Goal: Task Accomplishment & Management: Manage account settings

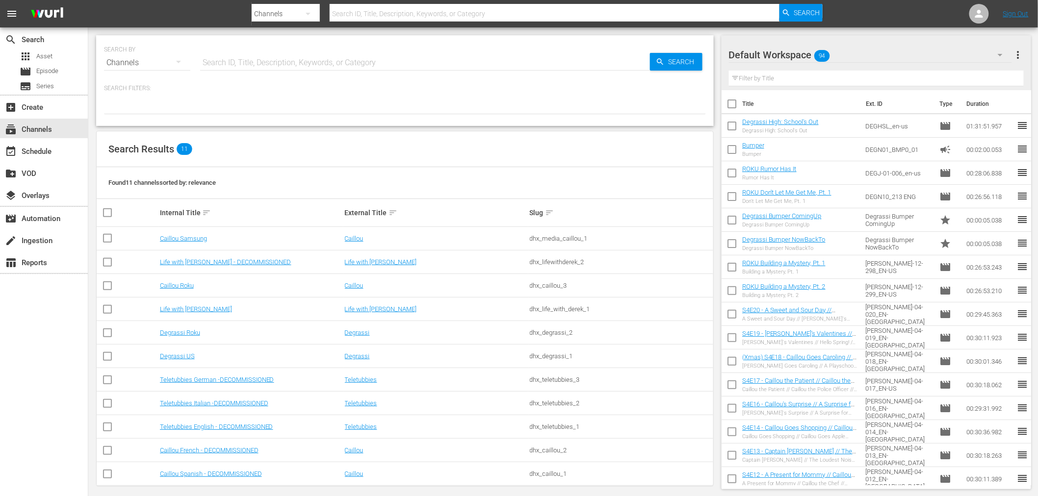
click at [137, 57] on div "Channels" at bounding box center [147, 62] width 86 height 27
click at [128, 141] on div "Assets" at bounding box center [135, 144] width 39 height 16
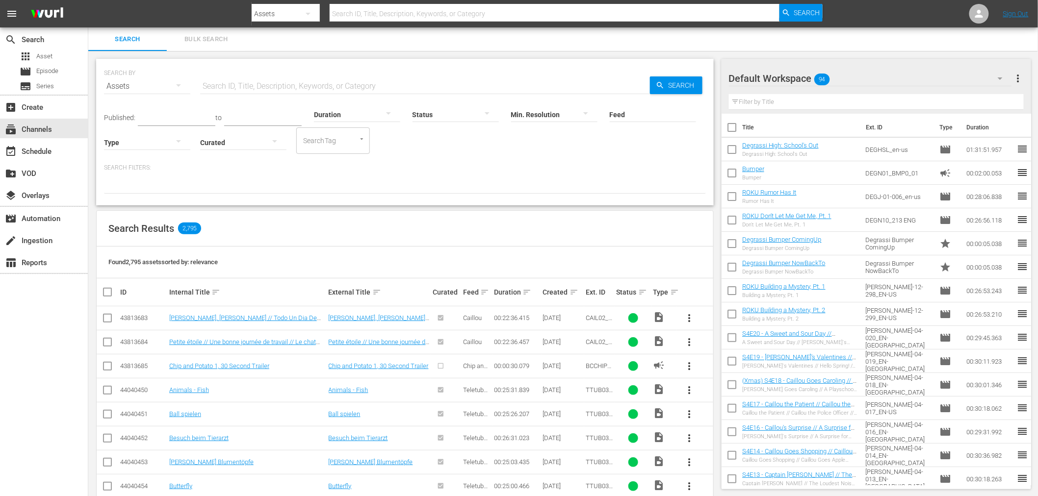
click at [654, 115] on input "Feed" at bounding box center [653, 115] width 86 height 35
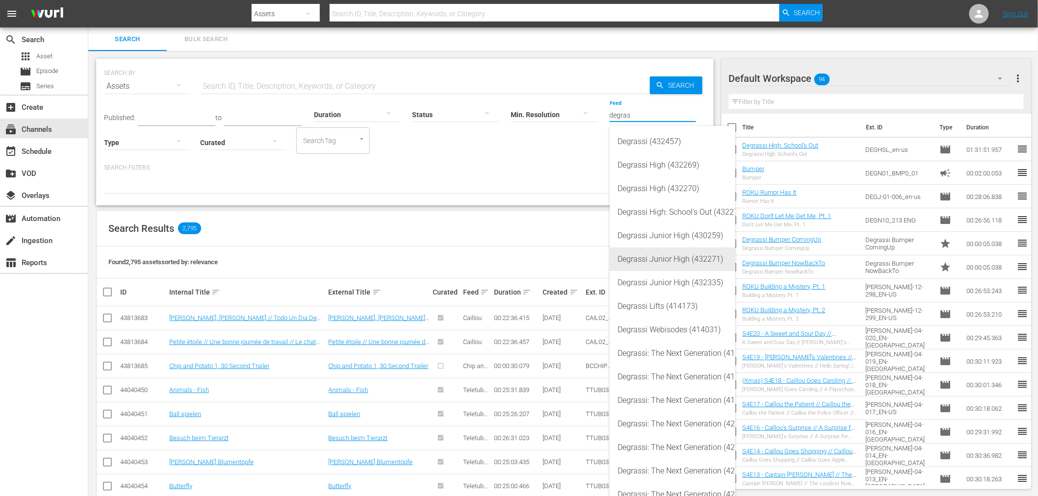
click at [654, 260] on div "Degrassi Junior High (432271)" at bounding box center [672, 260] width 110 height 24
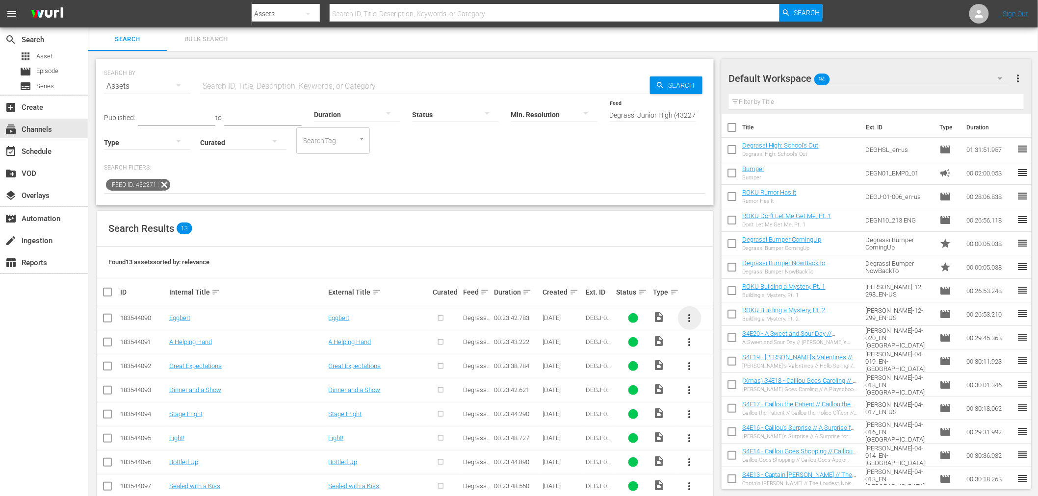
click at [689, 312] on span "more_vert" at bounding box center [690, 318] width 12 height 12
click at [727, 399] on div "Episode" at bounding box center [742, 393] width 67 height 24
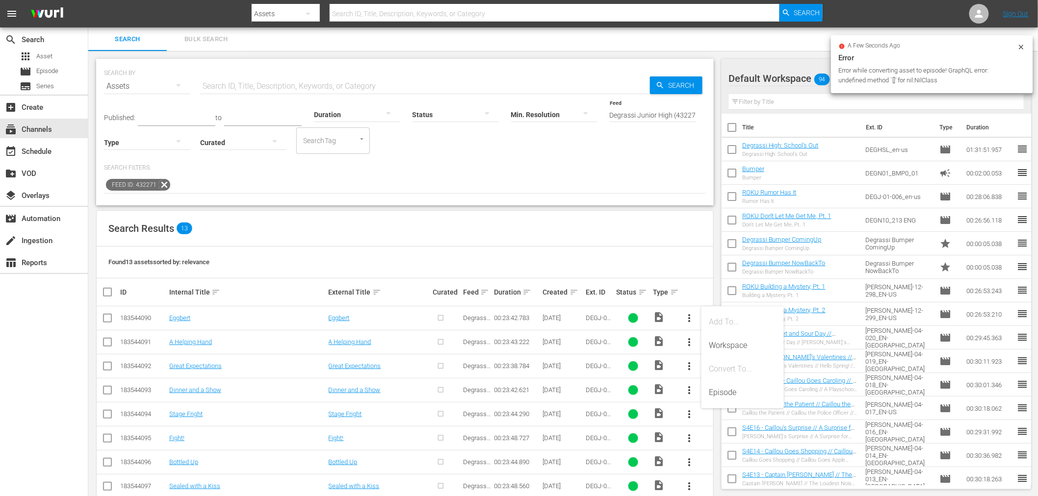
click at [1021, 48] on icon at bounding box center [1021, 47] width 8 height 8
click at [632, 119] on input "Degrassi Junior High (432271)" at bounding box center [653, 115] width 86 height 35
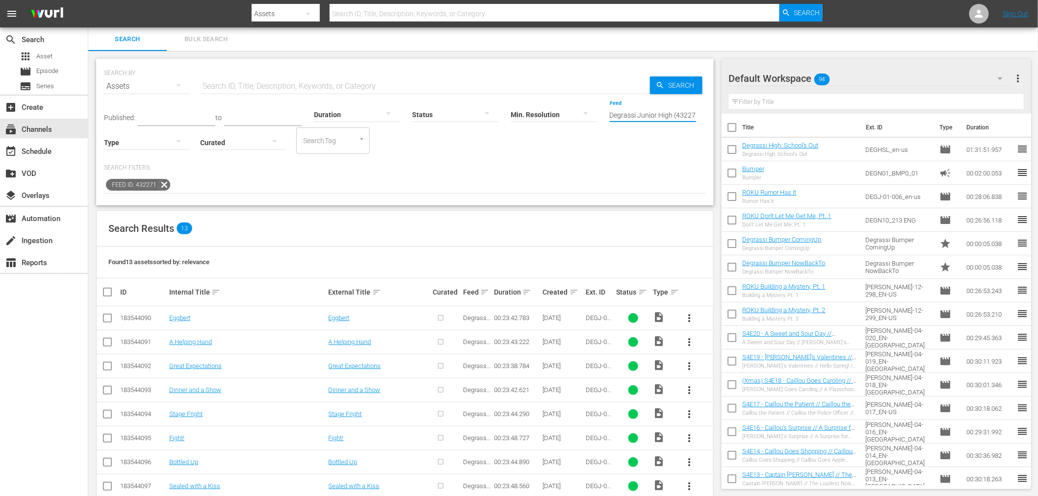
scroll to position [0, 5]
drag, startPoint x: 675, startPoint y: 118, endPoint x: 836, endPoint y: 117, distance: 160.4
click at [836, 117] on div "Search Bulk Search SEARCH BY Search By Assets Search ID, Title, Description, Ke…" at bounding box center [562, 332] width 949 height 610
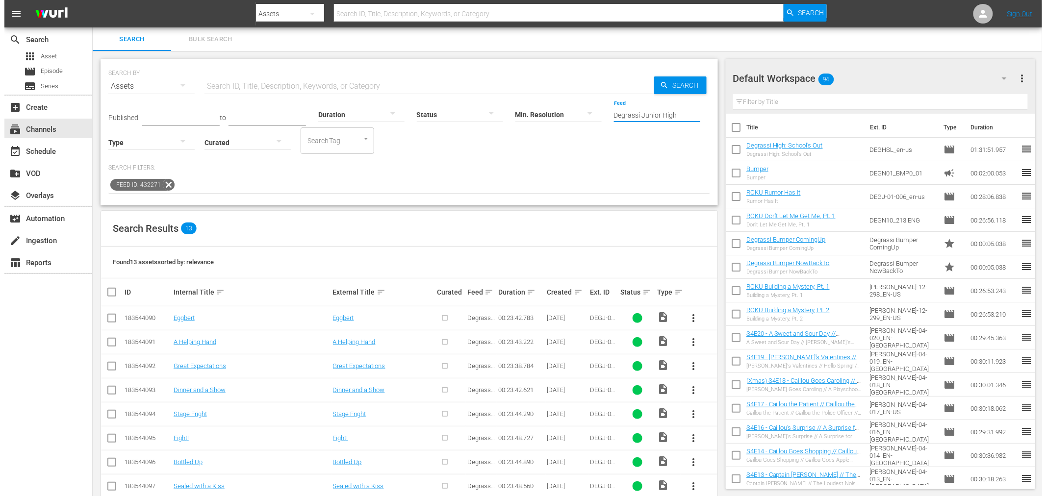
scroll to position [0, 0]
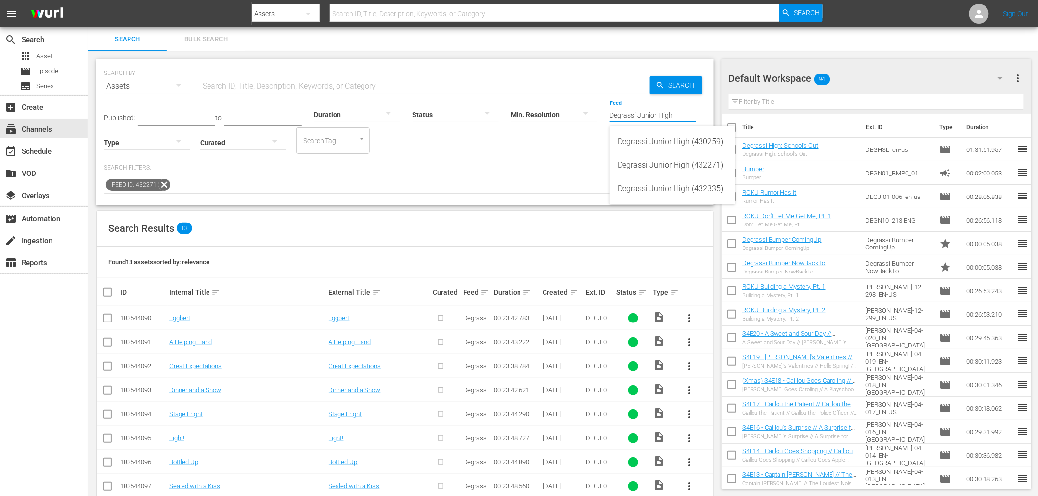
click at [663, 202] on div "Degrassi Junior High (430259) Degrassi Junior High (432271) Degrassi Junior Hig…" at bounding box center [673, 165] width 126 height 78
click at [665, 192] on div "Degrassi Junior High (432335)" at bounding box center [672, 189] width 110 height 24
type input "Degrassi Junior High (432335)"
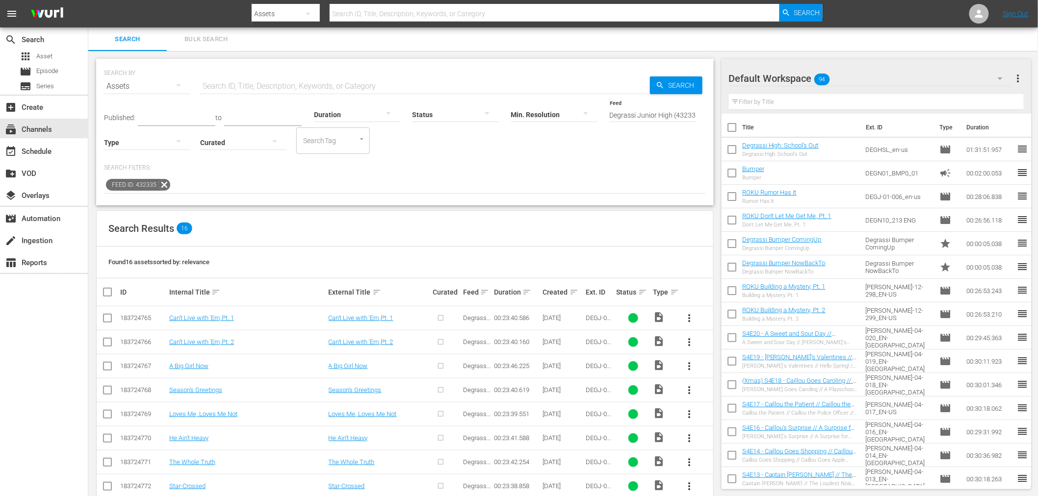
click at [684, 320] on span "more_vert" at bounding box center [690, 318] width 12 height 12
click at [736, 395] on div "Episode" at bounding box center [742, 393] width 67 height 24
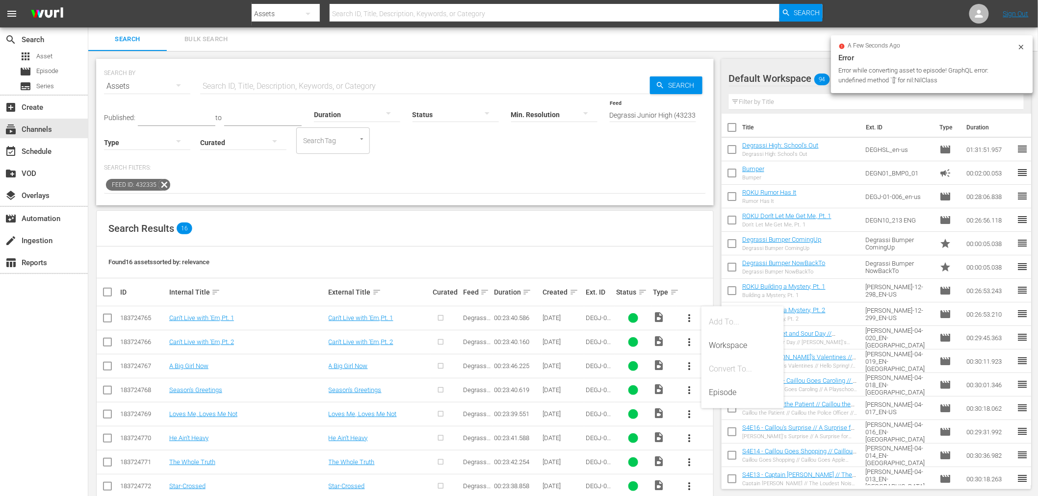
click at [1025, 47] on icon at bounding box center [1021, 47] width 8 height 8
click at [272, 227] on div "Search Results 16" at bounding box center [405, 229] width 616 height 36
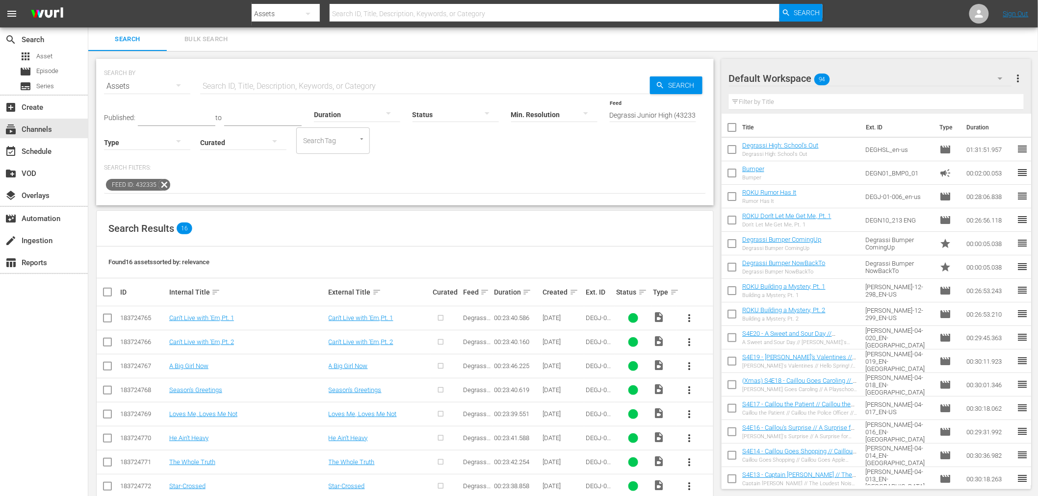
click at [364, 198] on div "SEARCH BY Search By Assets Search ID, Title, Description, Keywords, or Category…" at bounding box center [404, 132] width 617 height 147
click at [29, 132] on div "subscriptions Channels" at bounding box center [27, 128] width 55 height 9
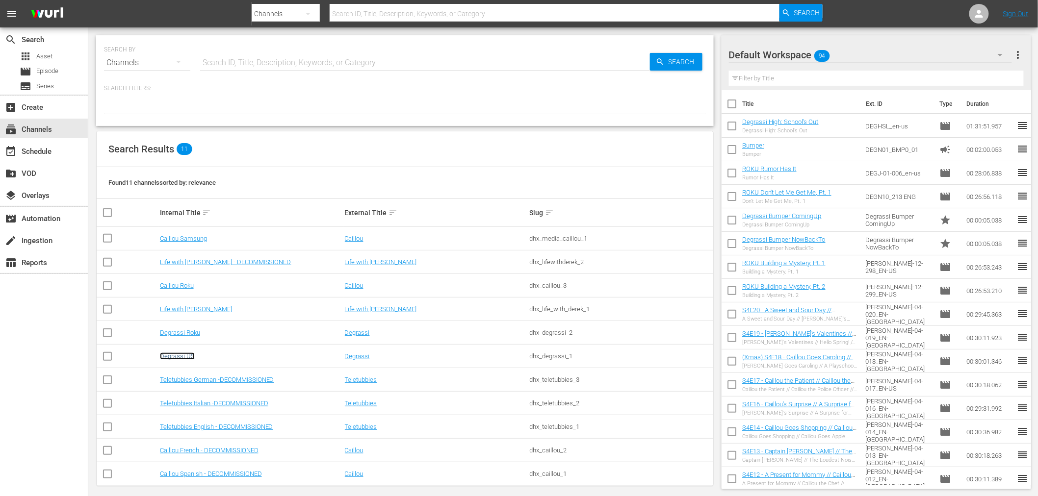
click at [189, 354] on link "Degrassi US" at bounding box center [177, 356] width 35 height 7
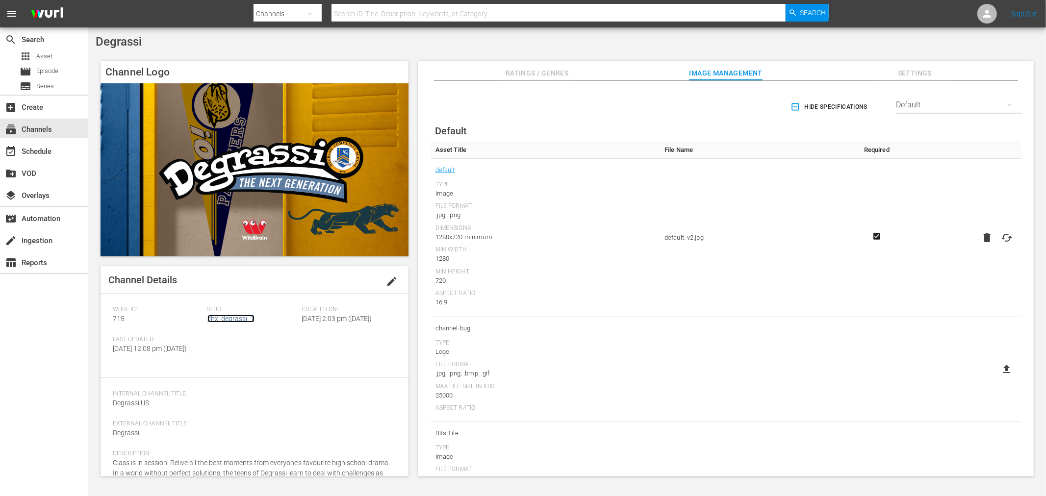
click at [225, 319] on link "dhx_degrassi_1" at bounding box center [230, 319] width 47 height 8
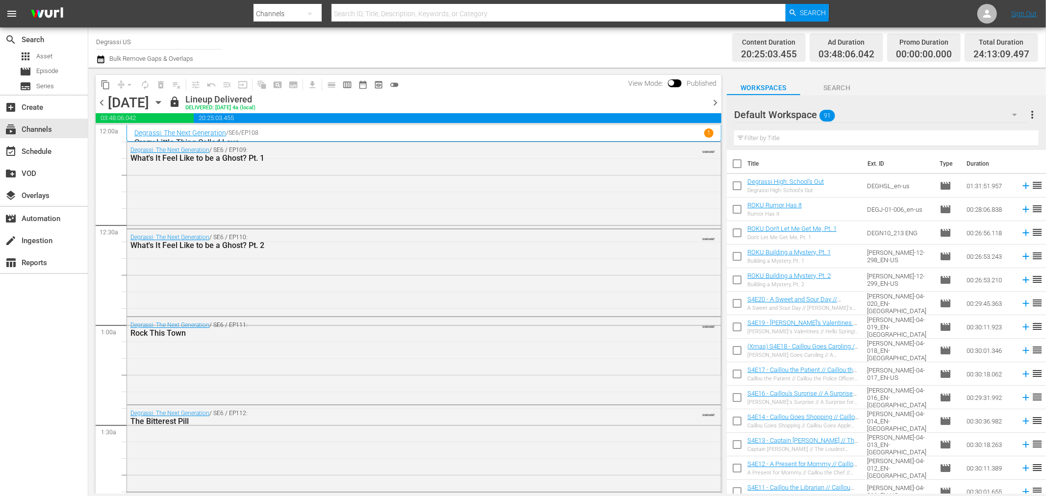
click at [164, 103] on icon "button" at bounding box center [158, 102] width 11 height 11
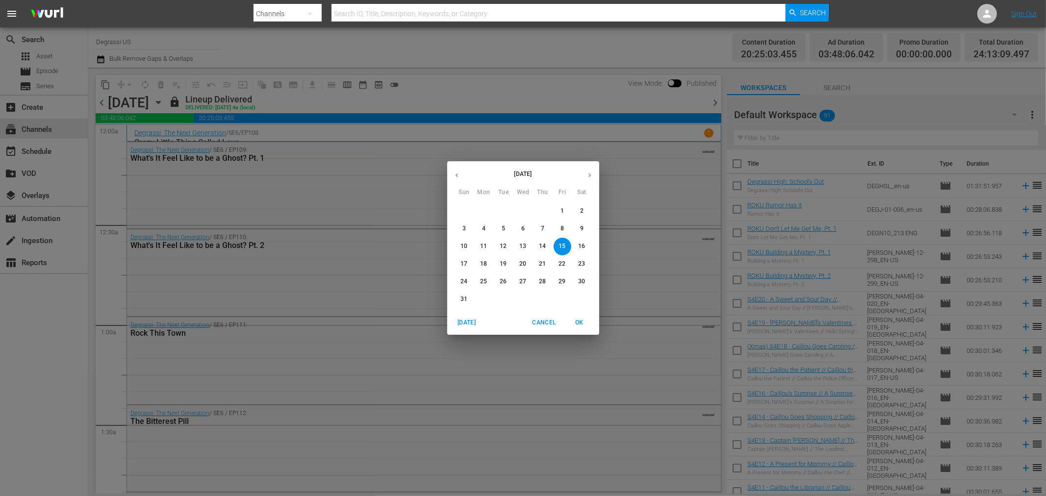
click at [487, 263] on p "18" at bounding box center [483, 264] width 7 height 8
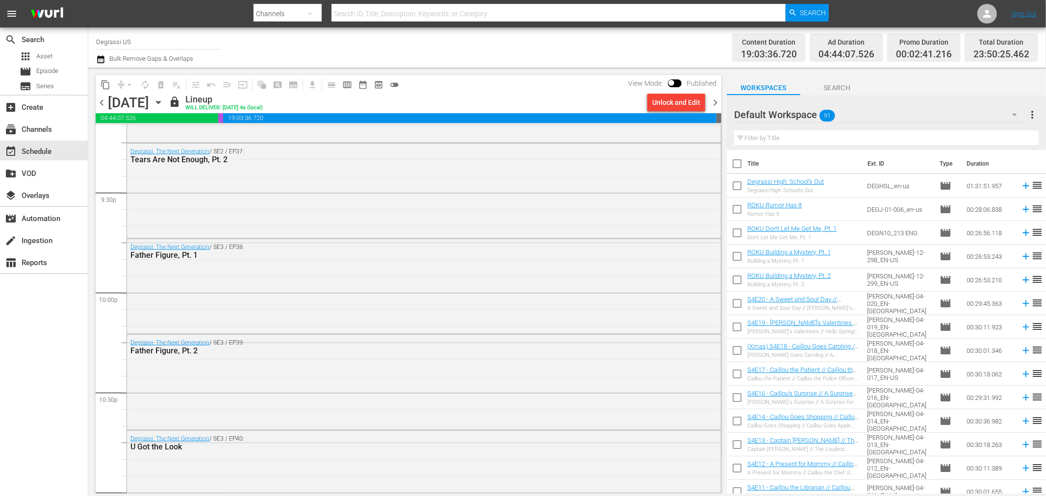
scroll to position [4458, 0]
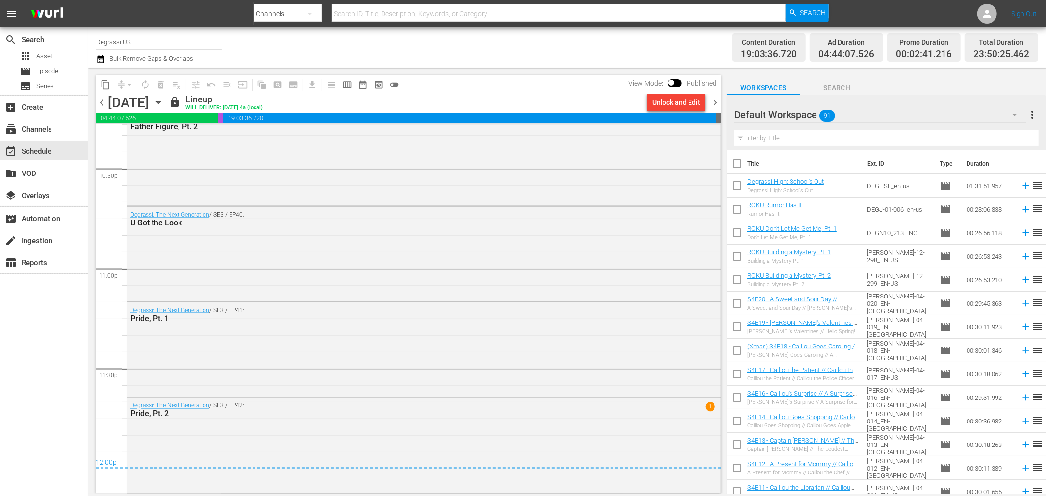
click at [714, 100] on span "chevron_right" at bounding box center [715, 103] width 12 height 12
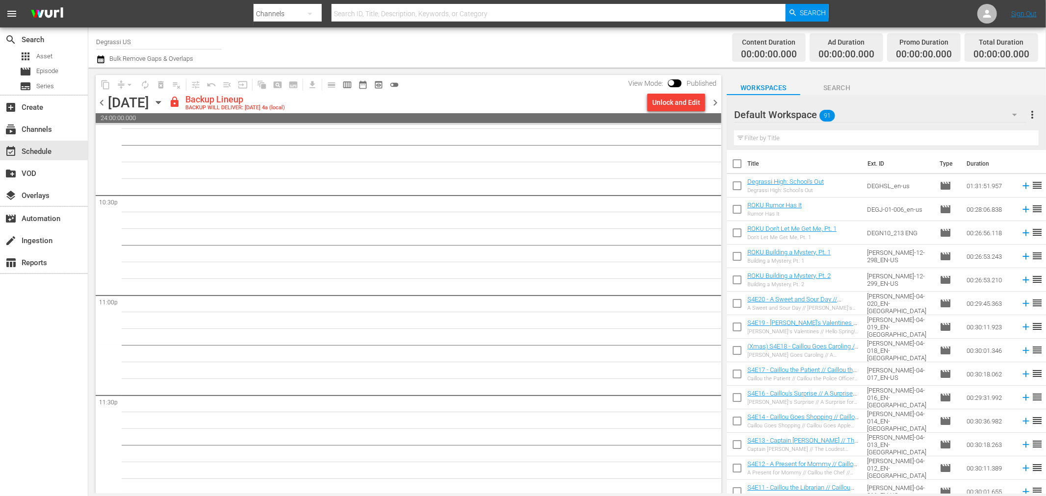
scroll to position [4433, 0]
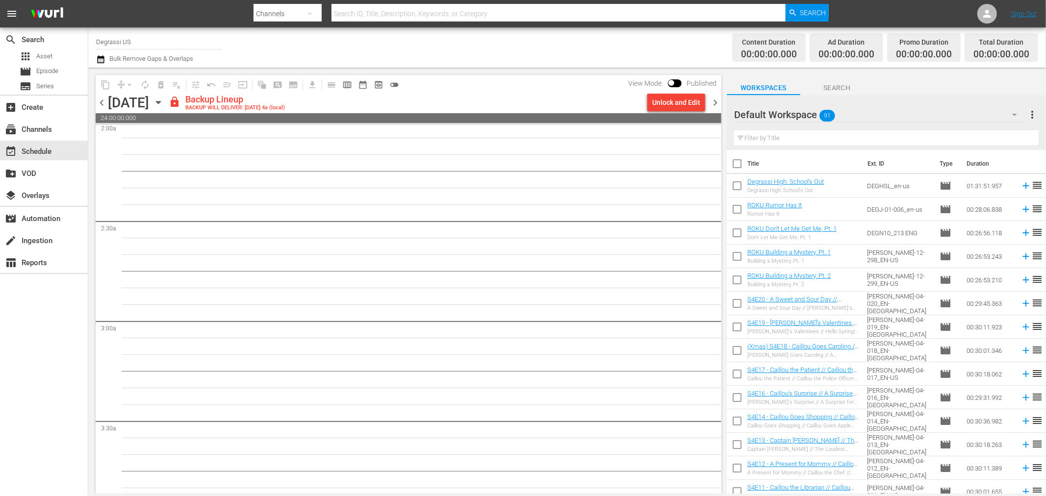
scroll to position [0, 0]
click at [673, 105] on div "Unlock and Edit" at bounding box center [676, 103] width 48 height 18
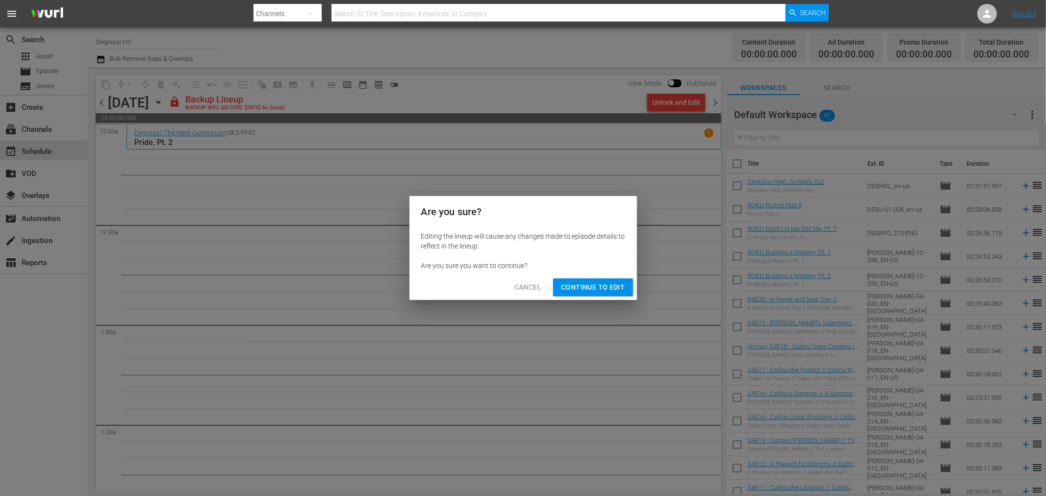
click at [624, 289] on span "Continue to Edit" at bounding box center [593, 288] width 64 height 12
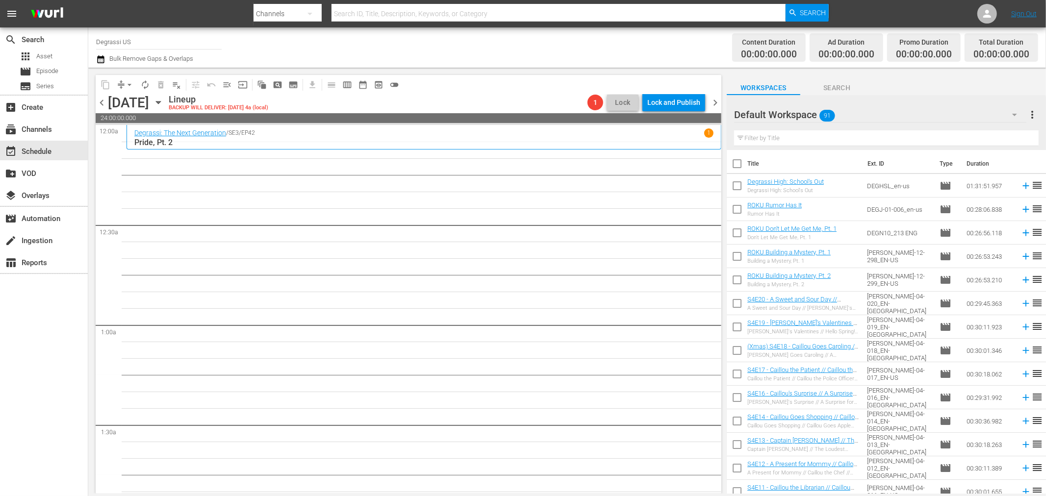
click at [96, 102] on span "chevron_left" at bounding box center [102, 103] width 12 height 12
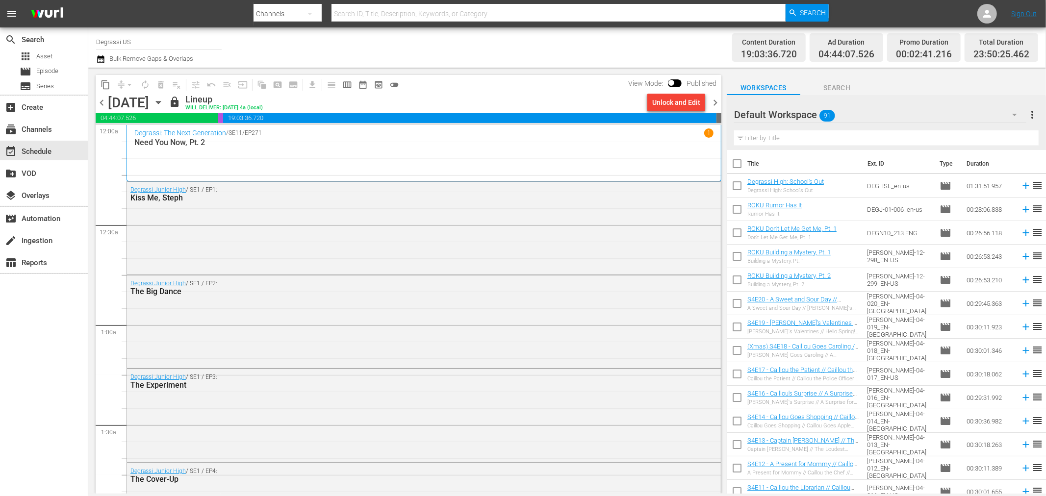
click at [876, 114] on div "Default Workspace 91" at bounding box center [880, 114] width 292 height 27
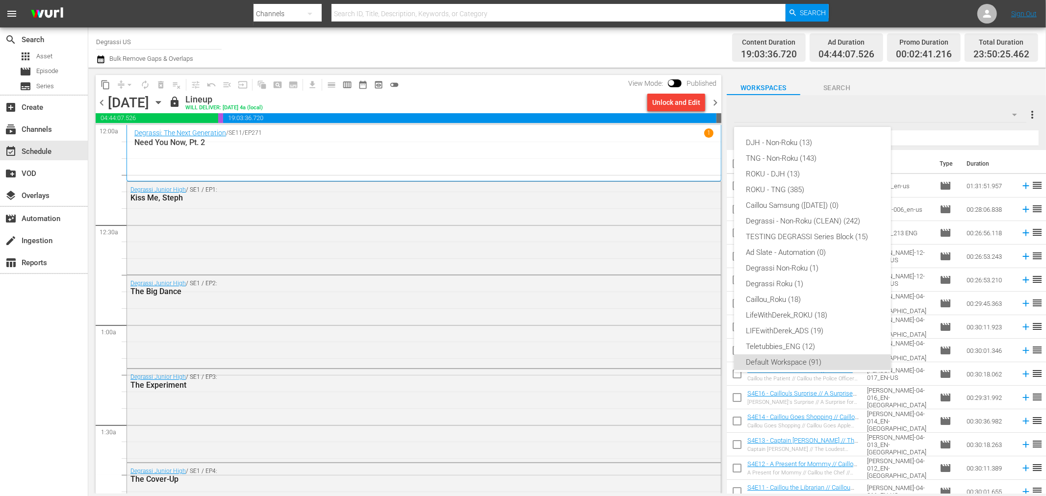
scroll to position [6, 0]
click at [785, 139] on div "DJH - Non-Roku (13)" at bounding box center [812, 137] width 133 height 16
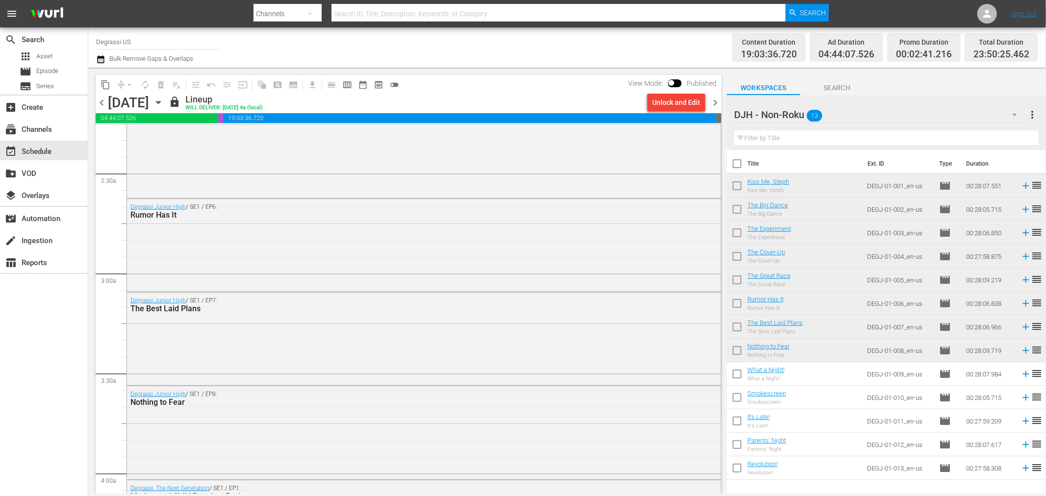
scroll to position [572, 0]
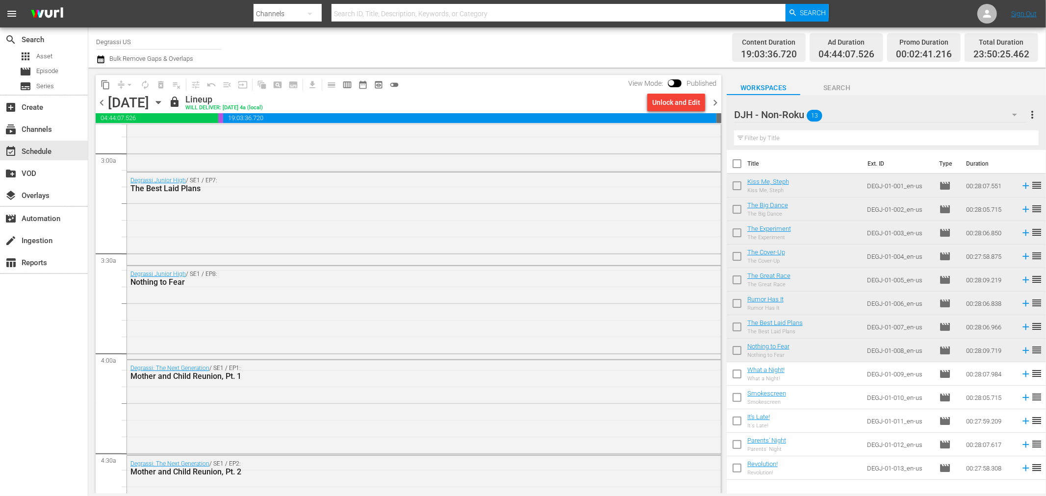
click at [714, 104] on span "chevron_right" at bounding box center [715, 103] width 12 height 12
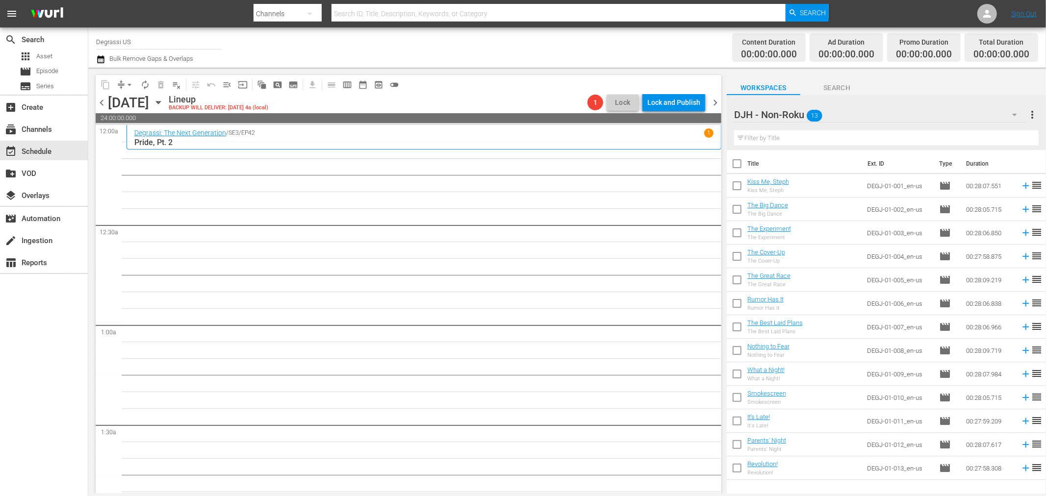
click at [834, 110] on div "DJH - Non-Roku 13" at bounding box center [880, 114] width 292 height 27
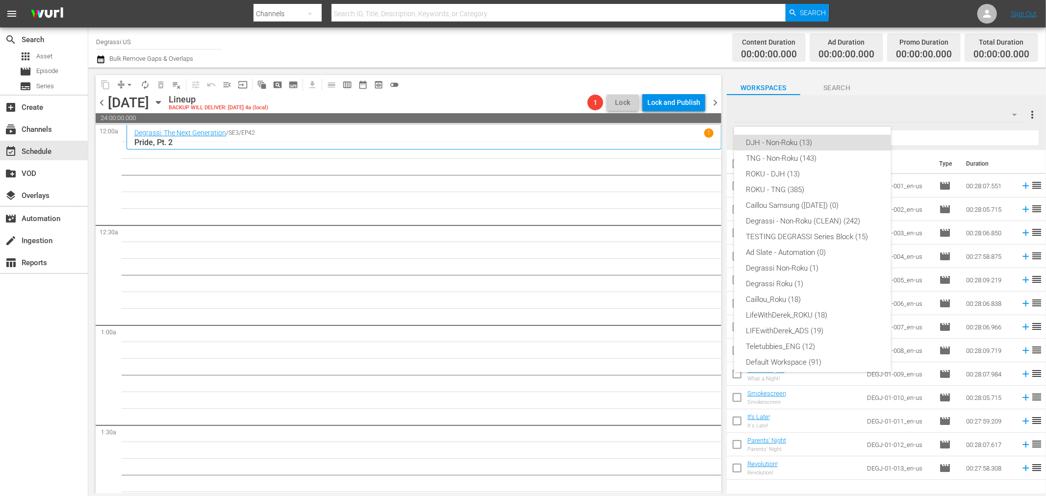
click at [818, 144] on div "DJH - Non-Roku (13)" at bounding box center [812, 143] width 133 height 16
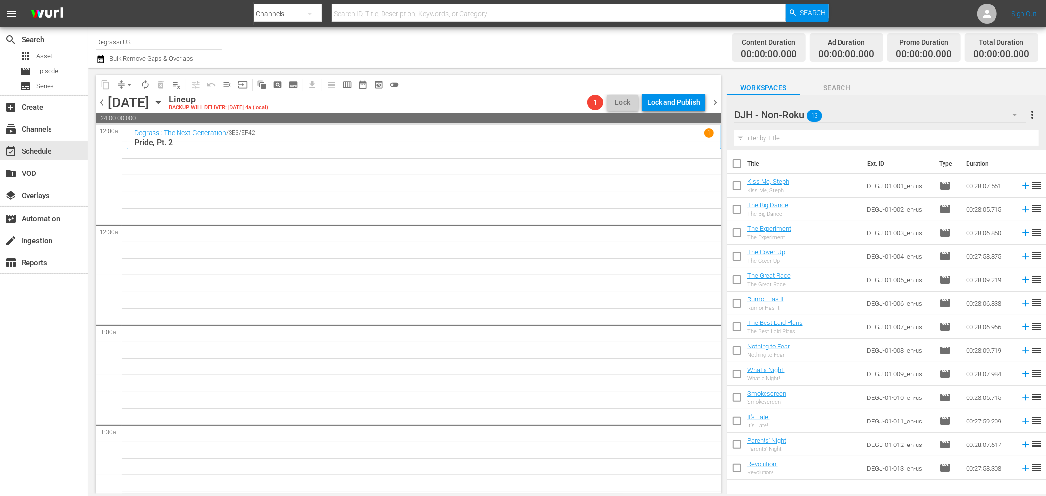
drag, startPoint x: 734, startPoint y: 378, endPoint x: 731, endPoint y: 406, distance: 28.1
click at [734, 378] on input "checkbox" at bounding box center [737, 376] width 21 height 21
checkbox input "true"
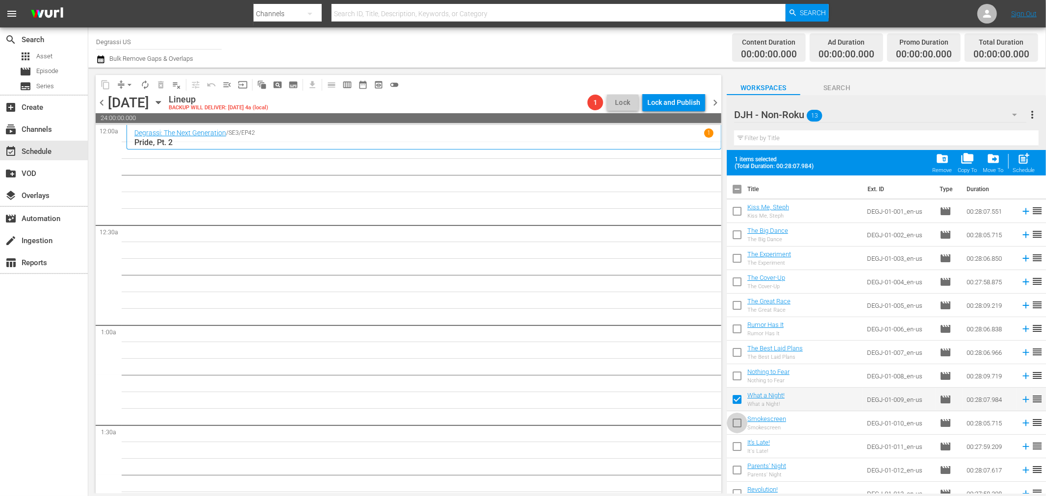
click at [735, 424] on input "checkbox" at bounding box center [737, 425] width 21 height 21
click at [739, 428] on input "checkbox" at bounding box center [737, 425] width 21 height 21
checkbox input "false"
click at [737, 402] on input "checkbox" at bounding box center [737, 401] width 21 height 21
checkbox input "false"
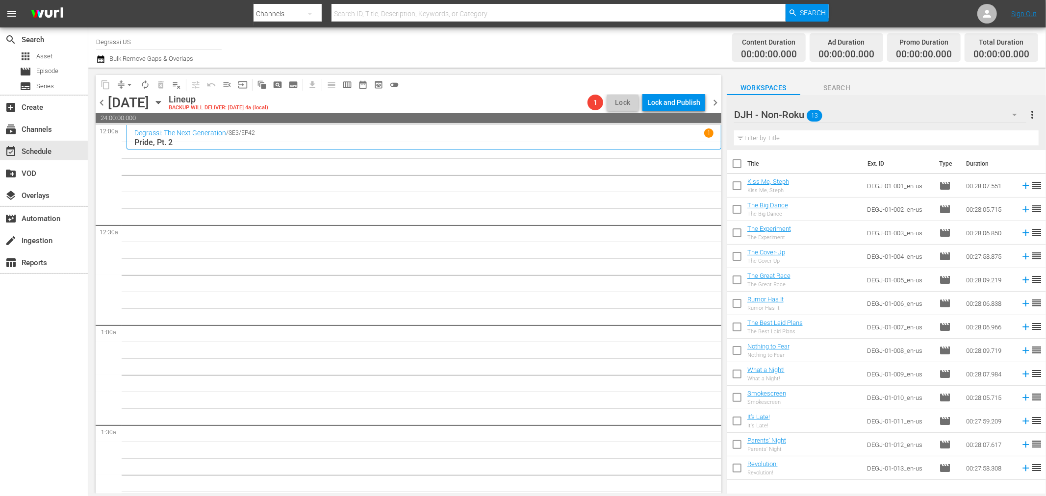
click at [738, 469] on input "checkbox" at bounding box center [737, 470] width 21 height 21
checkbox input "true"
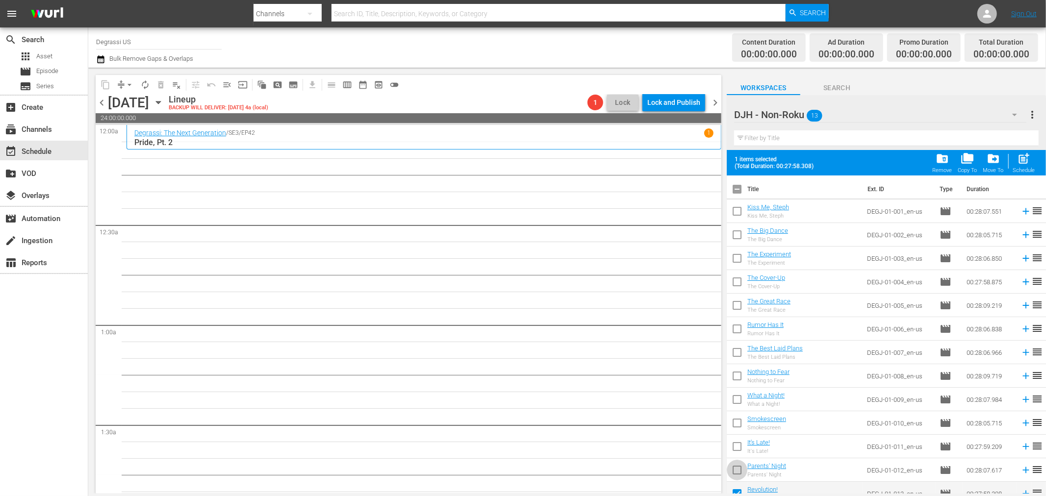
click at [737, 467] on input "checkbox" at bounding box center [737, 472] width 21 height 21
checkbox input "true"
click at [736, 450] on input "checkbox" at bounding box center [737, 448] width 21 height 21
checkbox input "true"
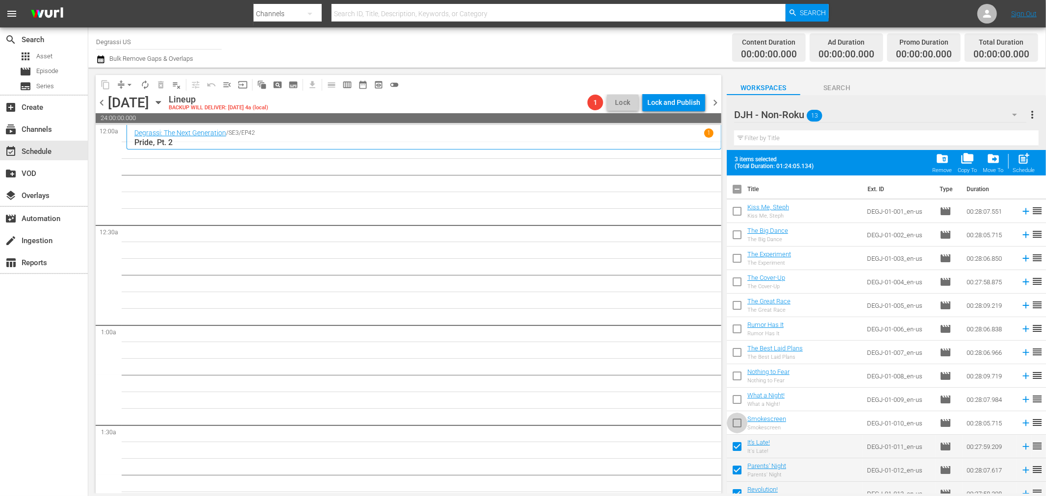
click at [731, 425] on input "checkbox" at bounding box center [737, 425] width 21 height 21
checkbox input "true"
click at [736, 399] on input "checkbox" at bounding box center [737, 401] width 21 height 21
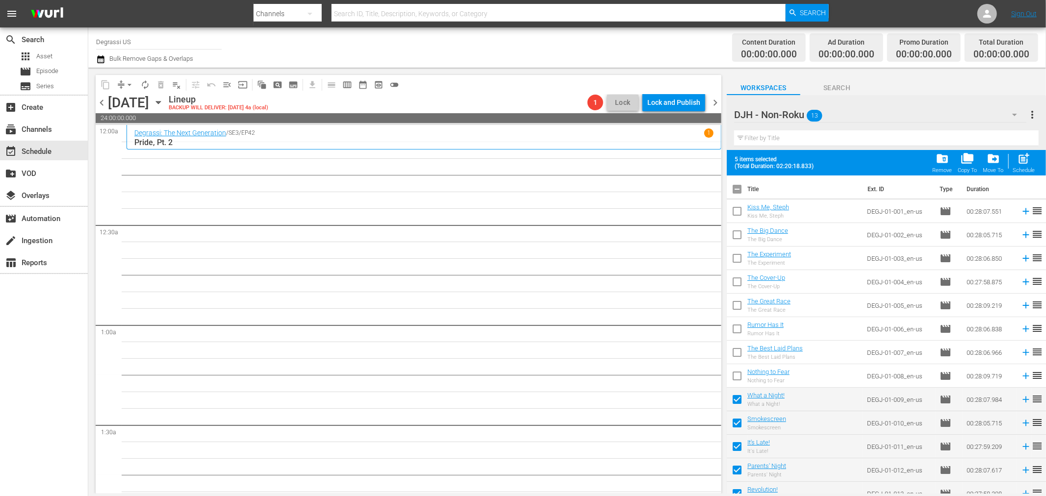
click at [1029, 161] on span "post_add" at bounding box center [1024, 158] width 13 height 13
checkbox input "false"
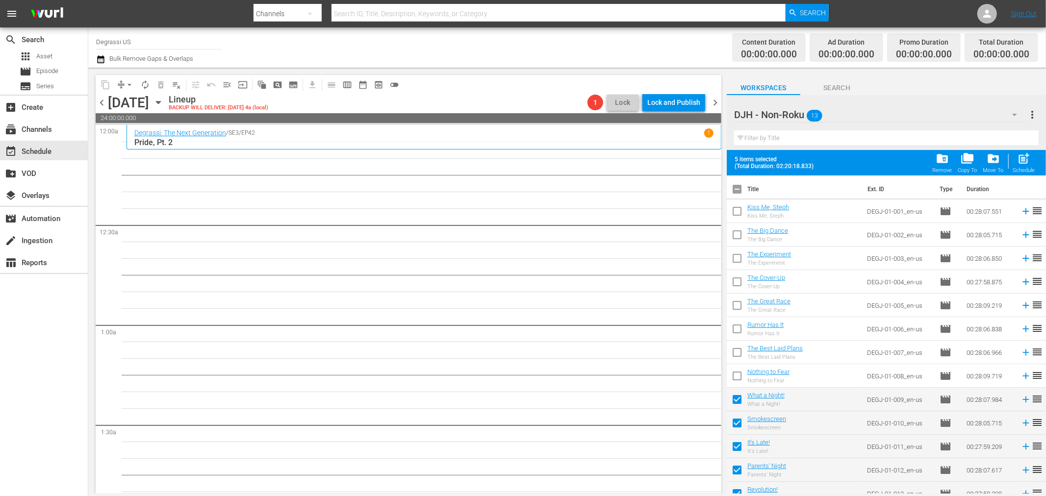
checkbox input "false"
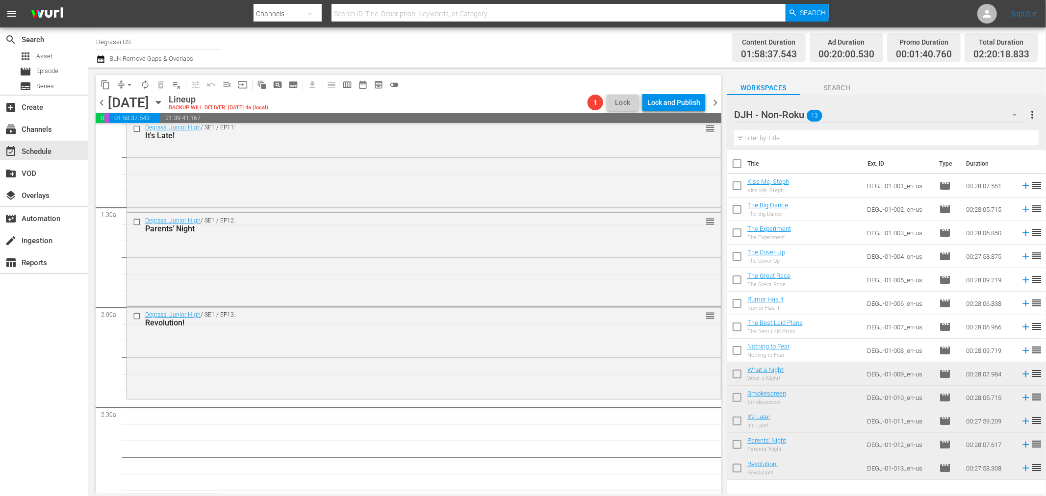
scroll to position [435, 0]
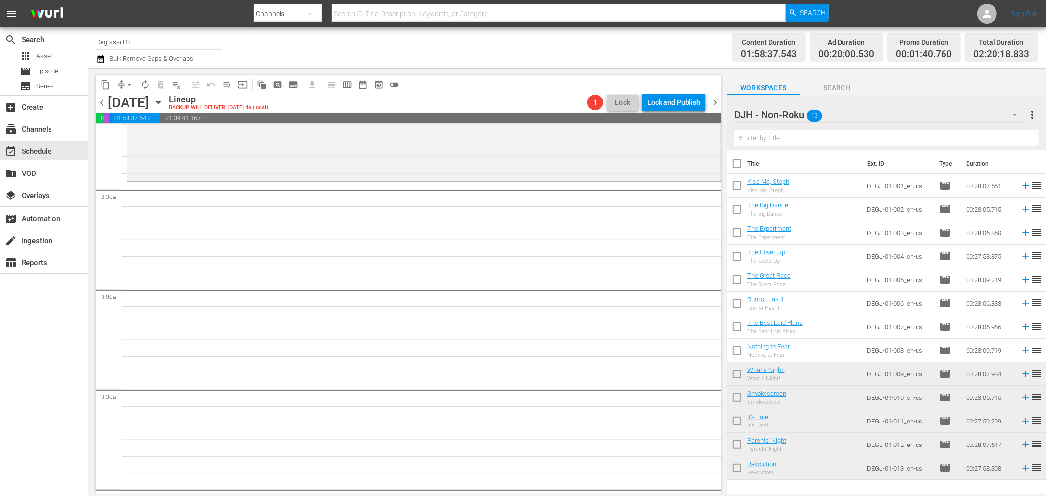
click at [737, 233] on input "checkbox" at bounding box center [737, 235] width 21 height 21
checkbox input "true"
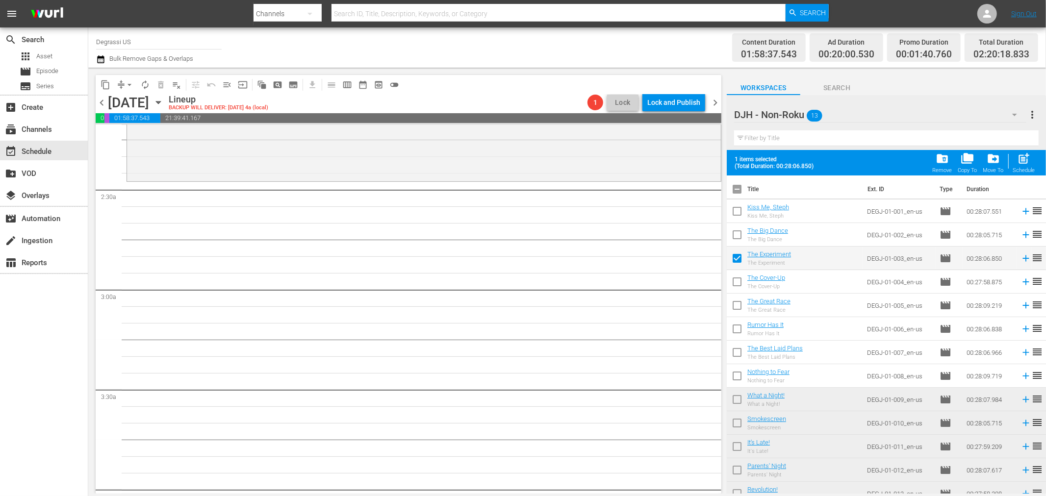
click at [735, 238] on input "checkbox" at bounding box center [737, 237] width 21 height 21
checkbox input "true"
click at [739, 213] on input "checkbox" at bounding box center [737, 213] width 21 height 21
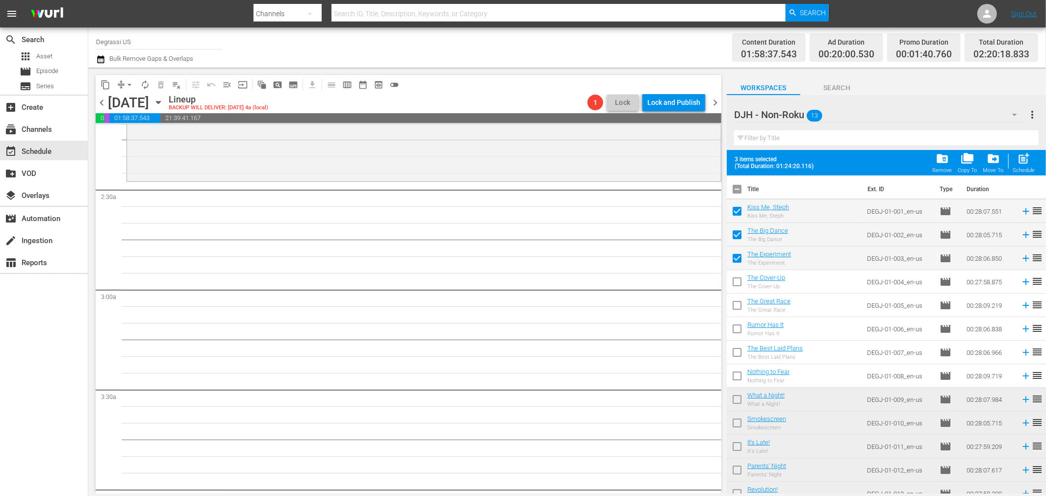
click at [1019, 165] on span "post_add" at bounding box center [1024, 158] width 13 height 13
checkbox input "false"
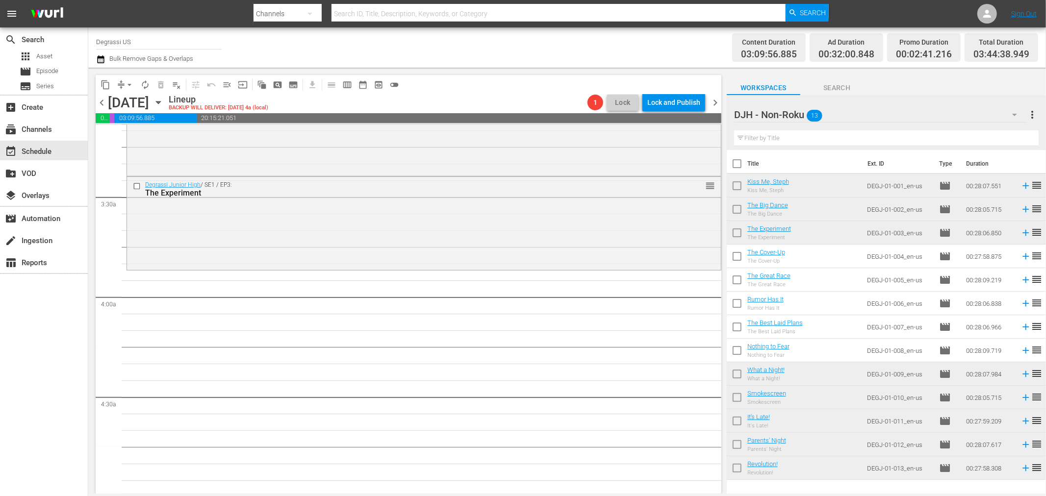
scroll to position [654, 0]
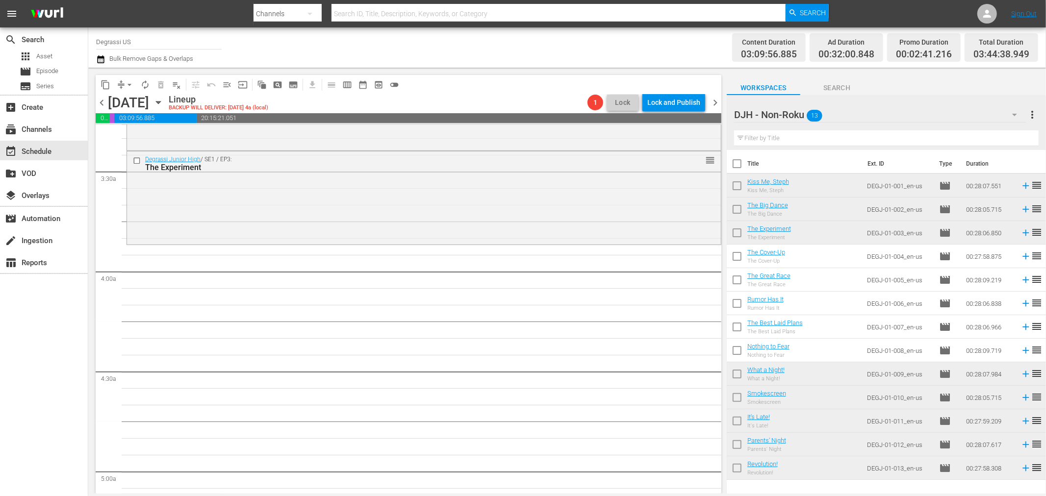
click at [99, 102] on span "chevron_left" at bounding box center [102, 103] width 12 height 12
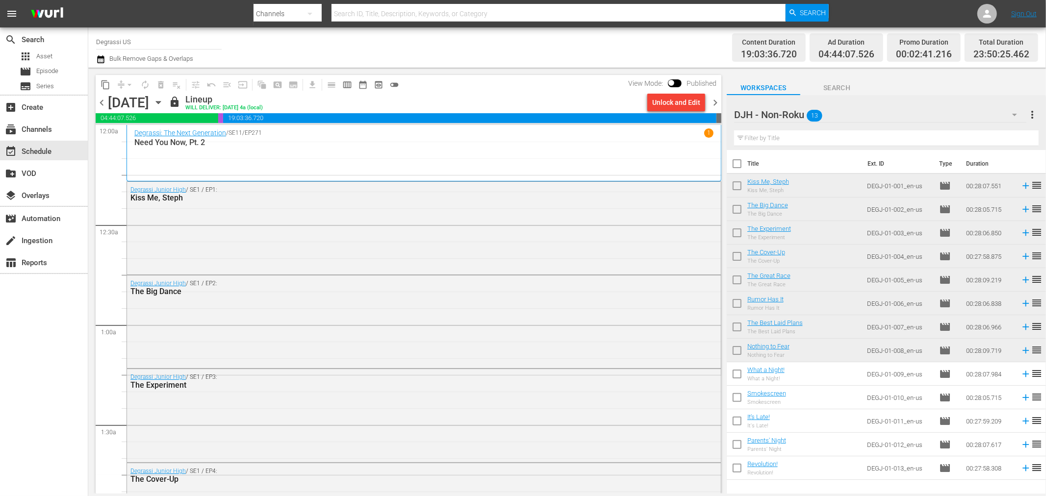
click at [718, 107] on span "chevron_right" at bounding box center [715, 103] width 12 height 12
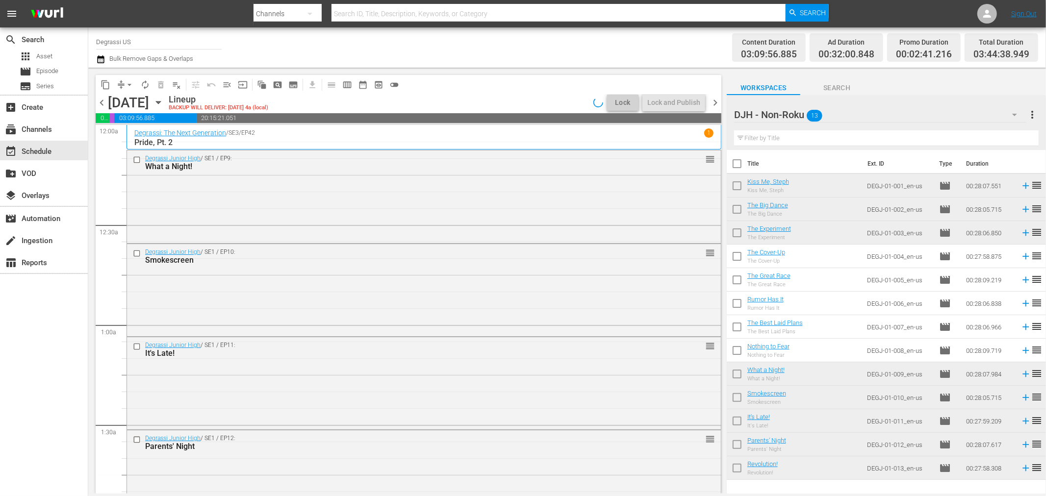
click at [860, 111] on div "DJH - Non-Roku 13" at bounding box center [880, 114] width 292 height 27
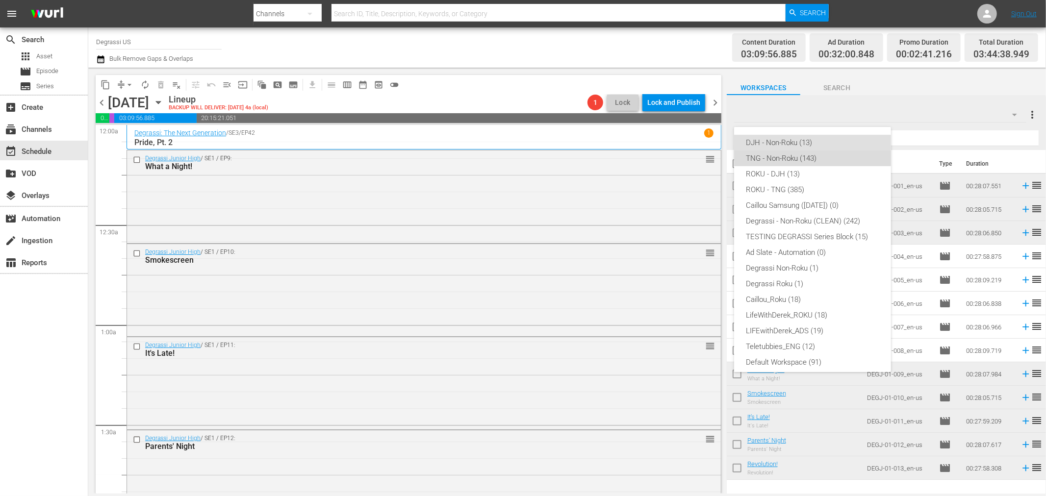
click at [822, 164] on div "TNG - Non-Roku (143)" at bounding box center [812, 159] width 133 height 16
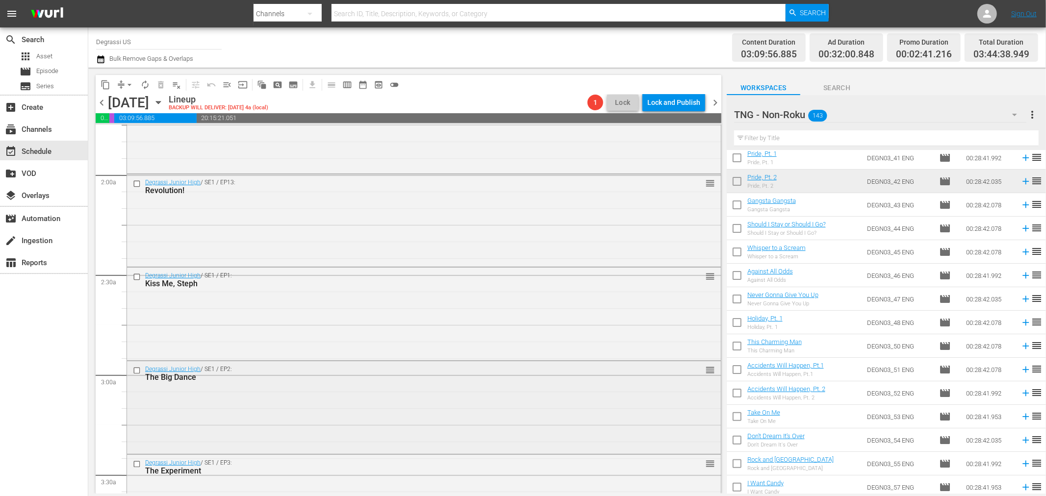
scroll to position [568, 0]
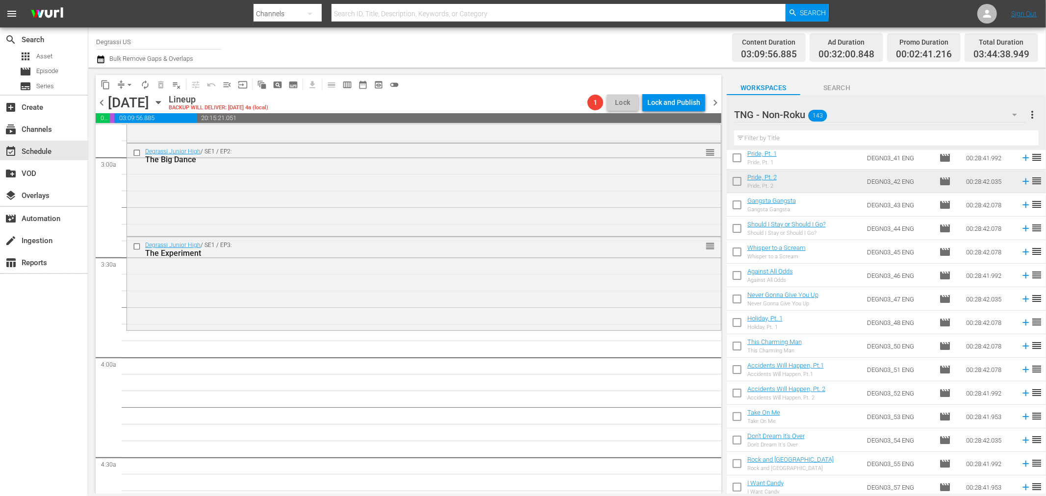
click at [736, 488] on input "checkbox" at bounding box center [737, 489] width 21 height 21
checkbox input "true"
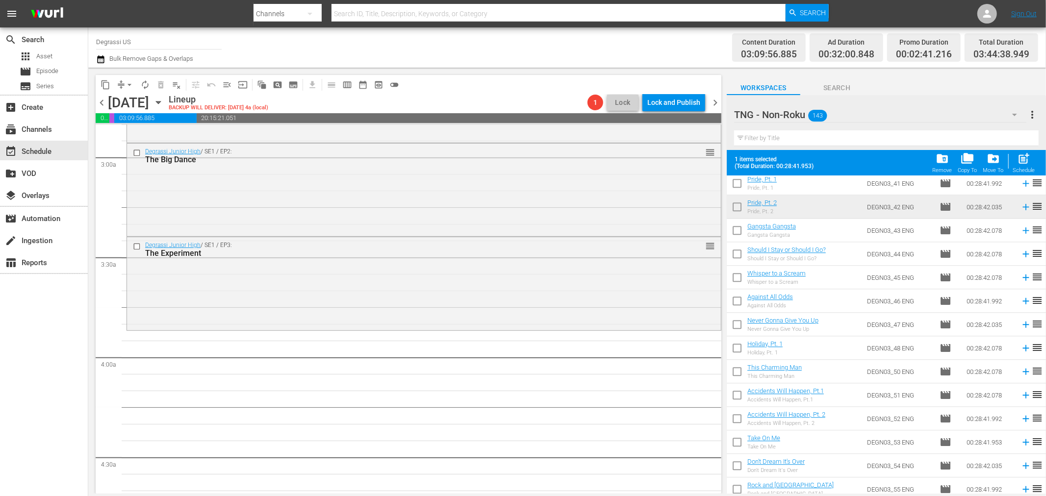
scroll to position [2256, 0]
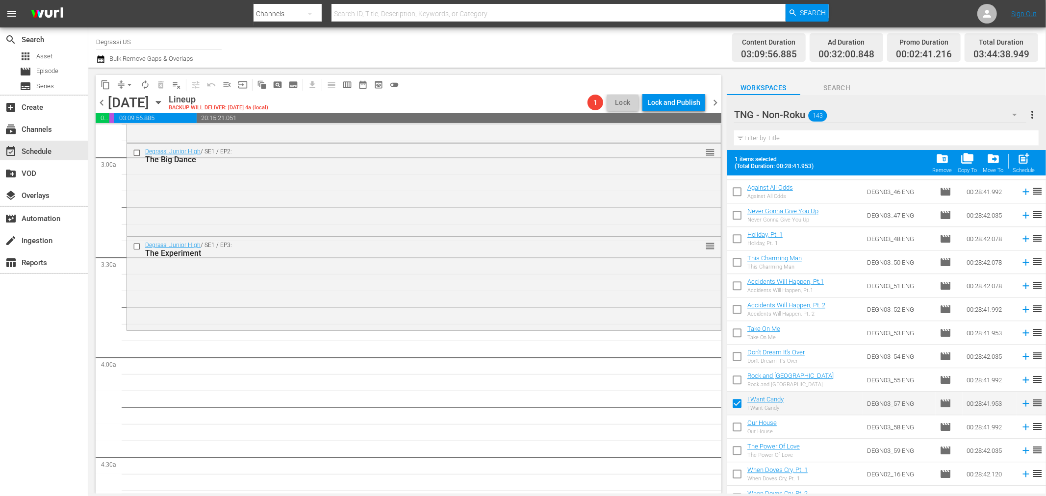
click at [736, 378] on input "checkbox" at bounding box center [737, 382] width 21 height 21
click at [734, 378] on input "checkbox" at bounding box center [737, 382] width 21 height 21
checkbox input "false"
click at [738, 405] on input "checkbox" at bounding box center [737, 405] width 21 height 21
checkbox input "false"
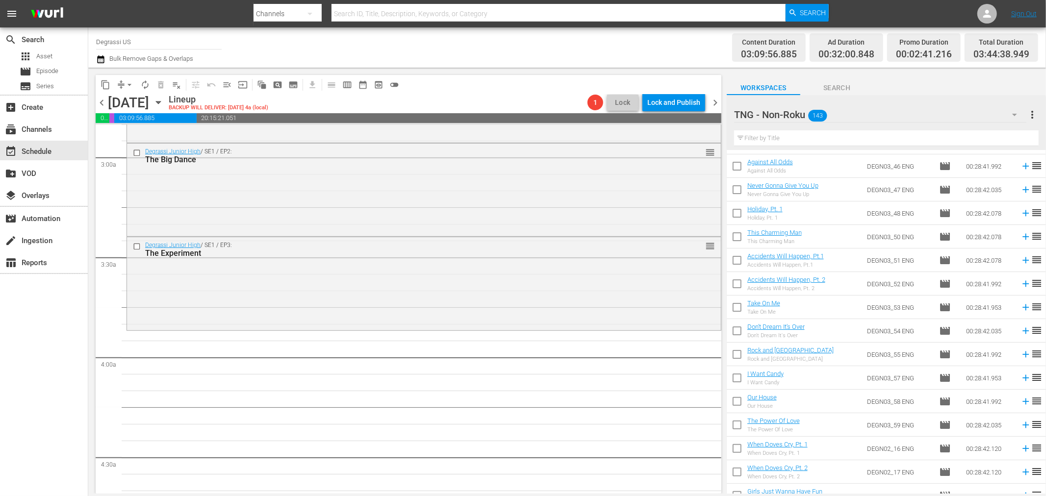
click at [732, 356] on input "checkbox" at bounding box center [737, 356] width 21 height 21
checkbox input "true"
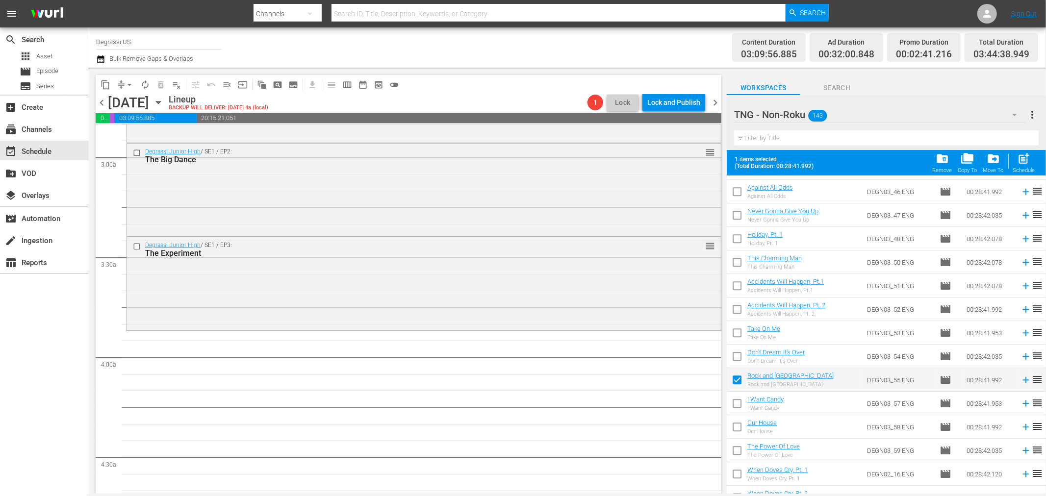
click at [738, 355] on input "checkbox" at bounding box center [737, 358] width 21 height 21
checkbox input "true"
click at [737, 332] on input "checkbox" at bounding box center [737, 335] width 21 height 21
checkbox input "true"
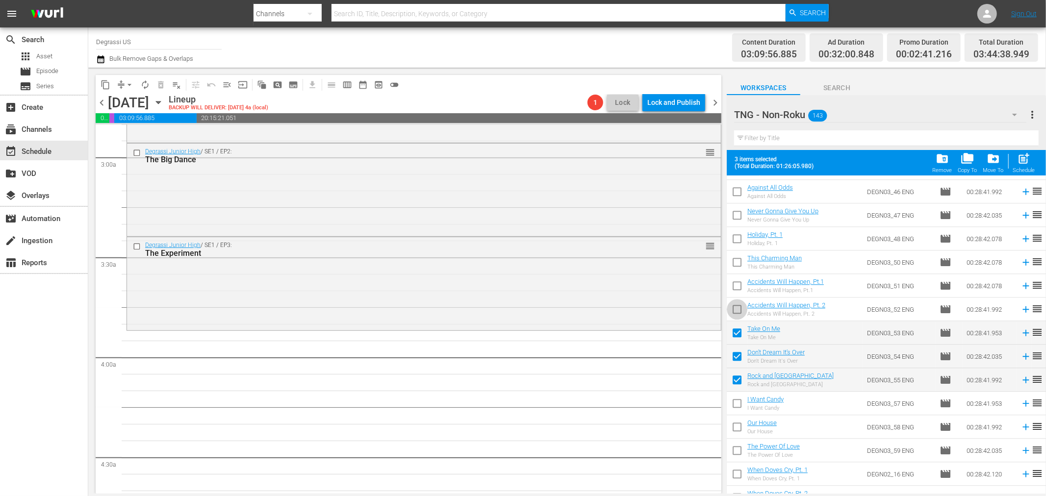
click at [737, 310] on input "checkbox" at bounding box center [737, 311] width 21 height 21
checkbox input "true"
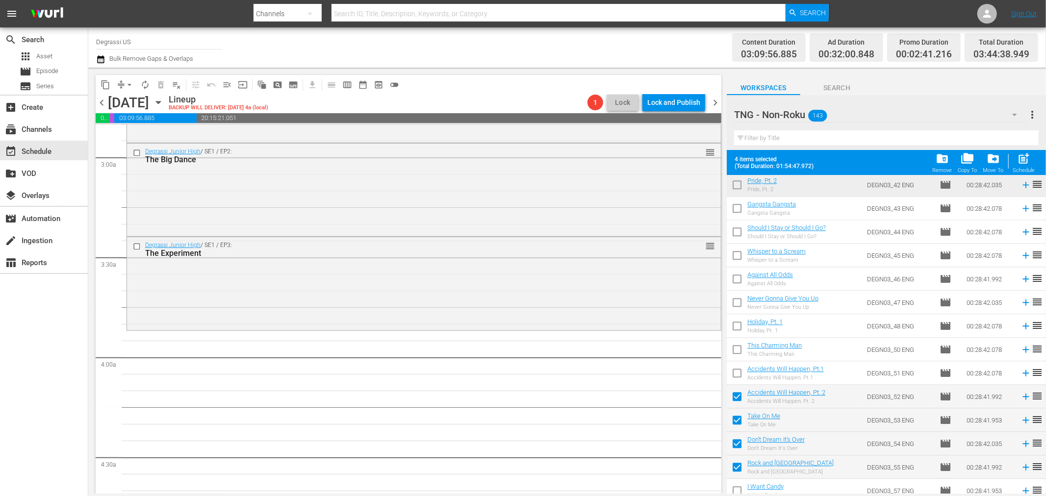
scroll to position [2147, 0]
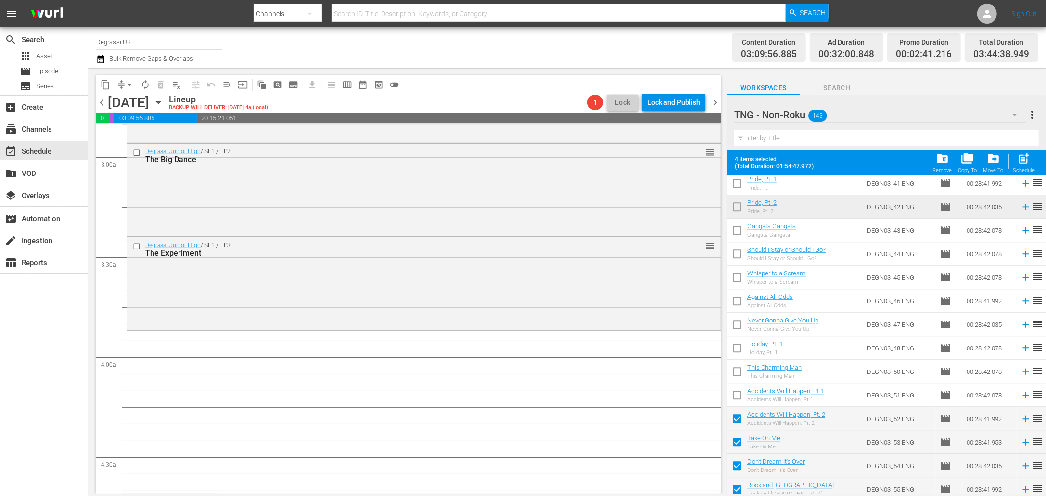
click at [739, 391] on input "checkbox" at bounding box center [737, 397] width 21 height 21
checkbox input "true"
click at [738, 370] on input "checkbox" at bounding box center [737, 373] width 21 height 21
checkbox input "true"
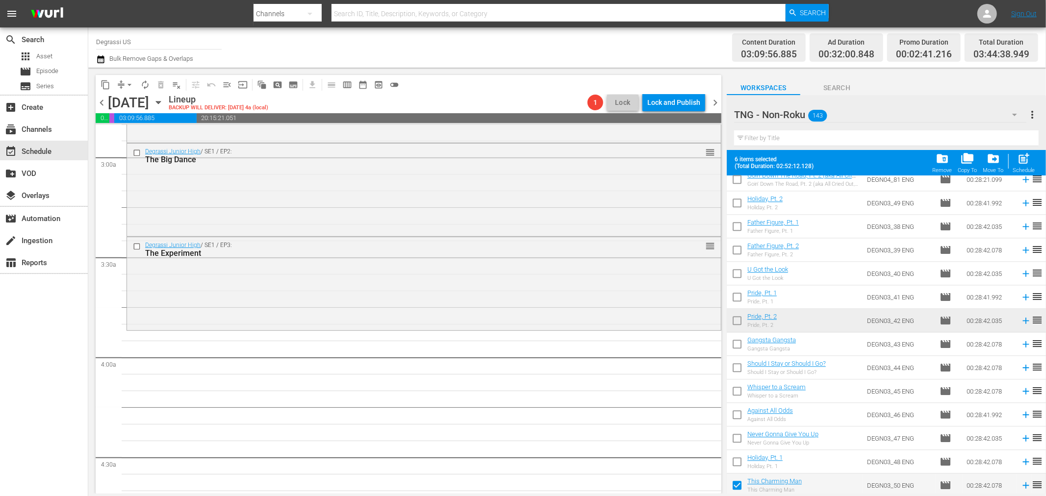
scroll to position [2007, 0]
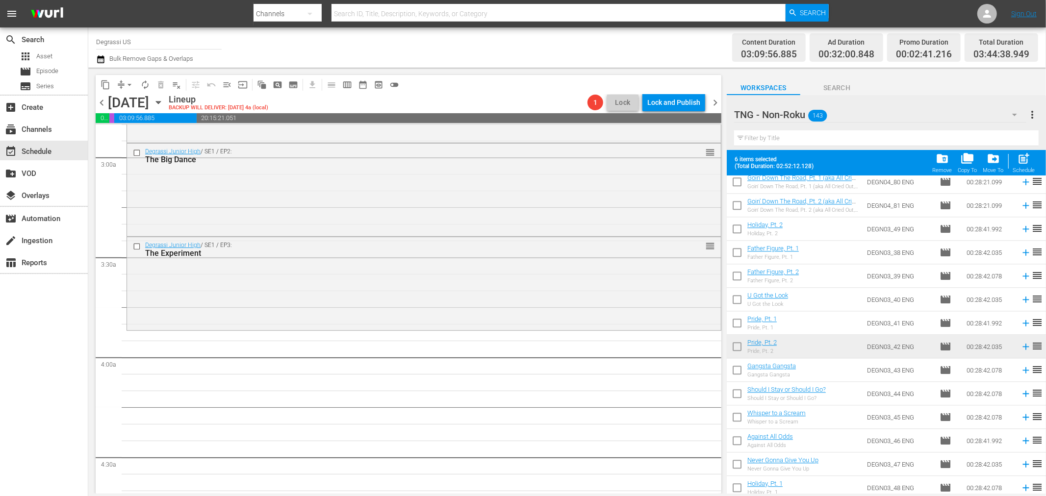
click at [737, 230] on input "checkbox" at bounding box center [737, 231] width 21 height 21
checkbox input "true"
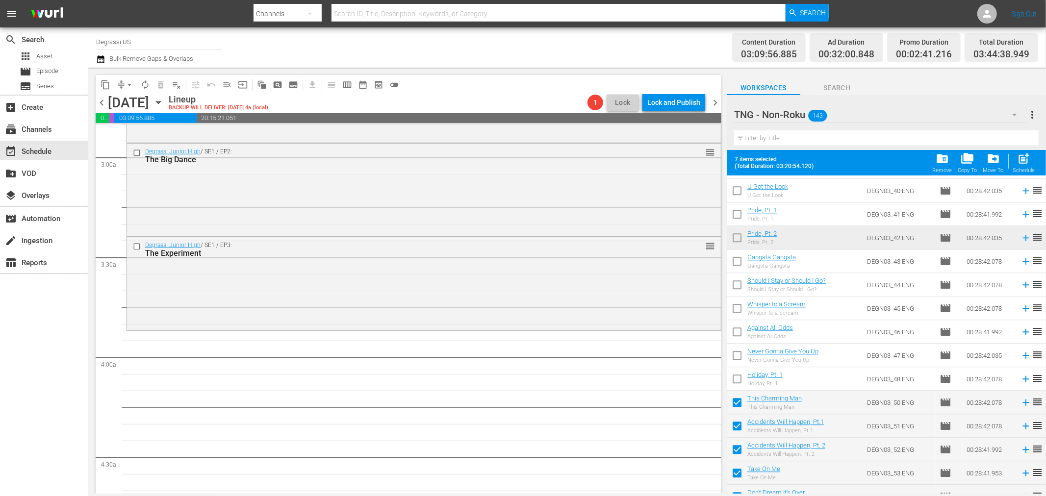
click at [741, 383] on input "checkbox" at bounding box center [737, 381] width 21 height 21
checkbox input "true"
click at [736, 356] on input "checkbox" at bounding box center [737, 357] width 21 height 21
checkbox input "true"
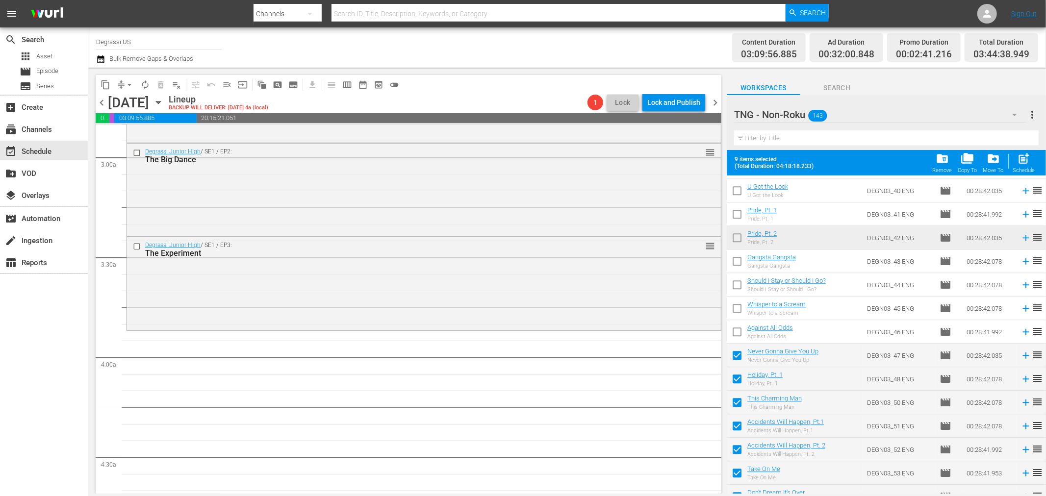
click at [740, 331] on input "checkbox" at bounding box center [737, 334] width 21 height 21
checkbox input "true"
click at [735, 310] on input "checkbox" at bounding box center [737, 310] width 21 height 21
checkbox input "true"
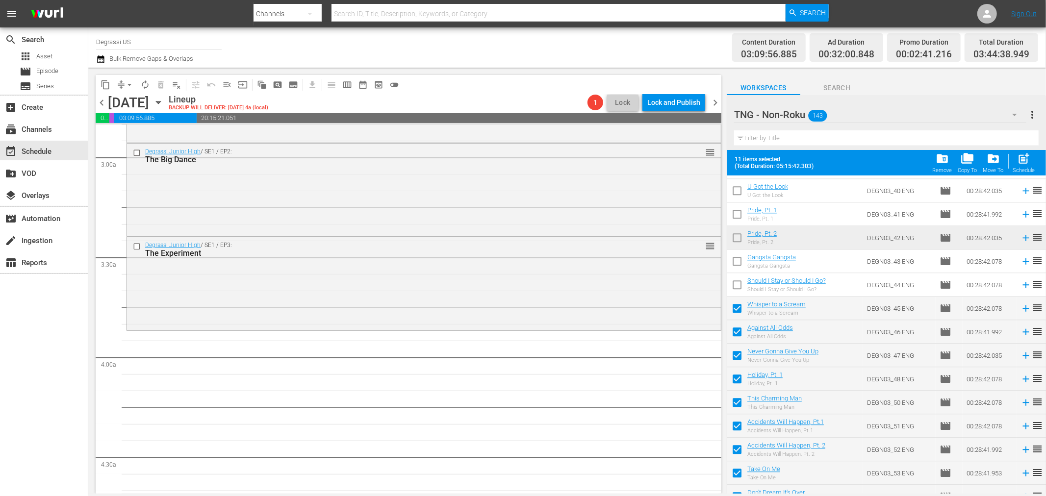
click at [736, 292] on input "checkbox" at bounding box center [737, 287] width 21 height 21
checkbox input "true"
click at [737, 263] on input "checkbox" at bounding box center [737, 263] width 21 height 21
checkbox input "true"
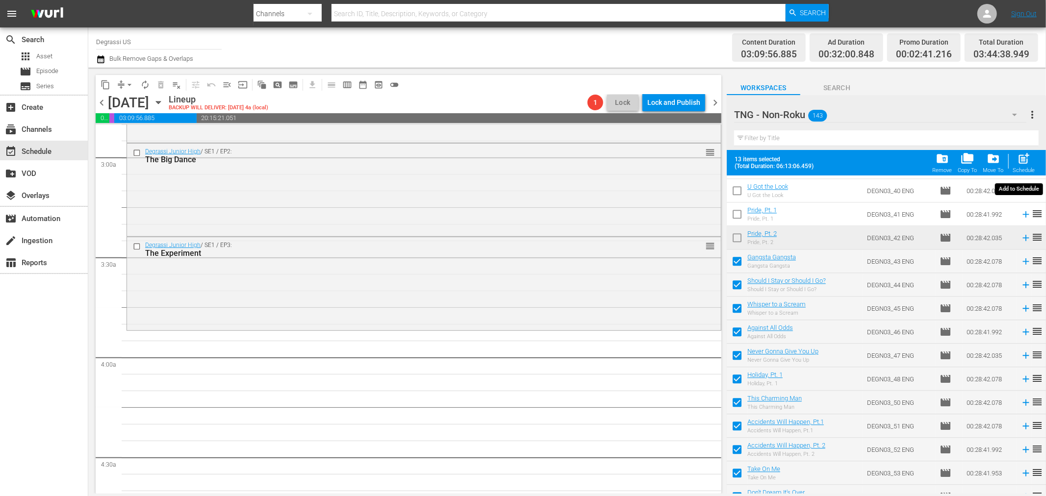
click at [1014, 169] on div "Schedule" at bounding box center [1024, 170] width 22 height 6
checkbox input "false"
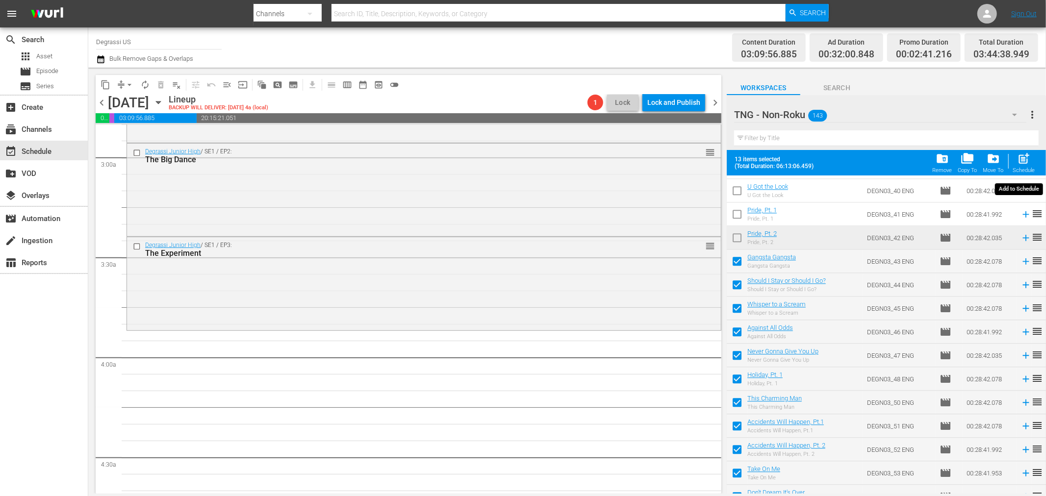
checkbox input "false"
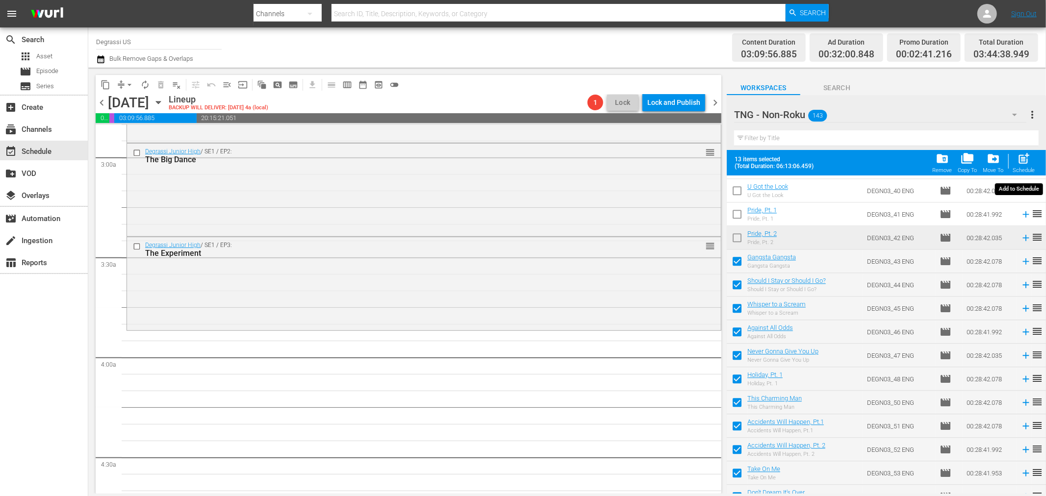
checkbox input "false"
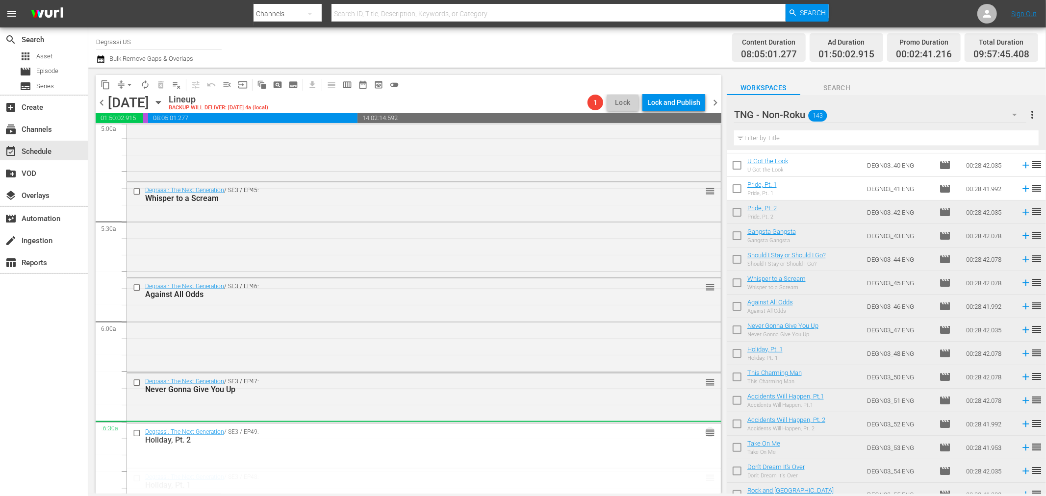
scroll to position [1113, 0]
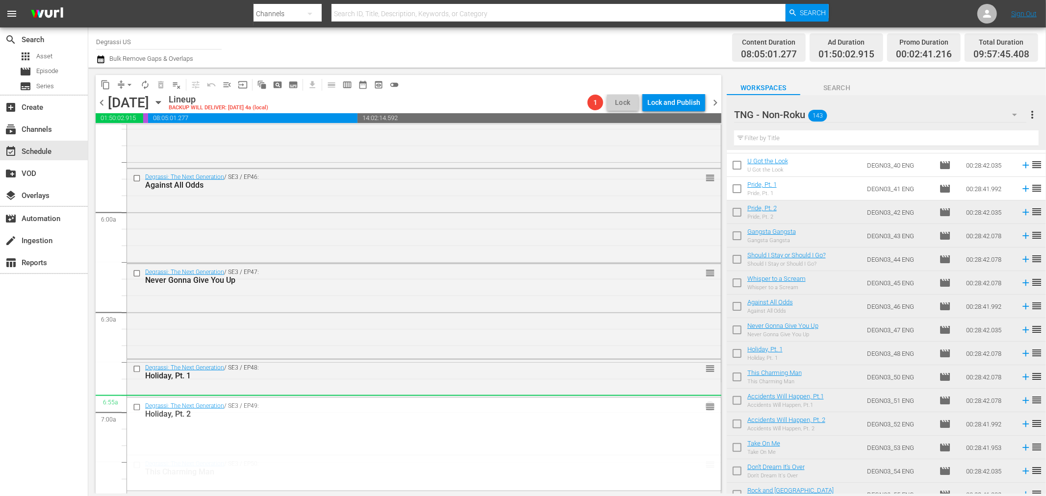
drag, startPoint x: 699, startPoint y: 234, endPoint x: 628, endPoint y: 409, distance: 188.5
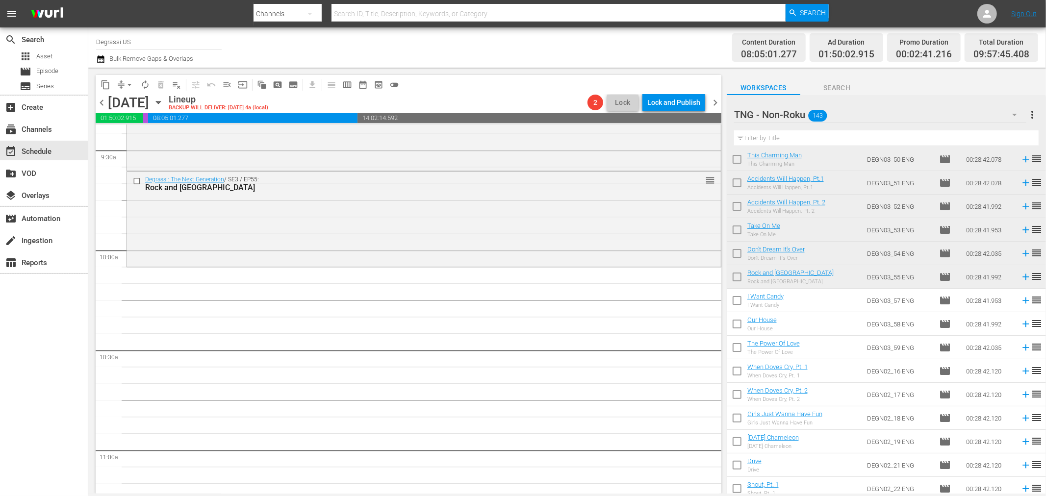
scroll to position [2443, 0]
